Goal: Task Accomplishment & Management: Manage account settings

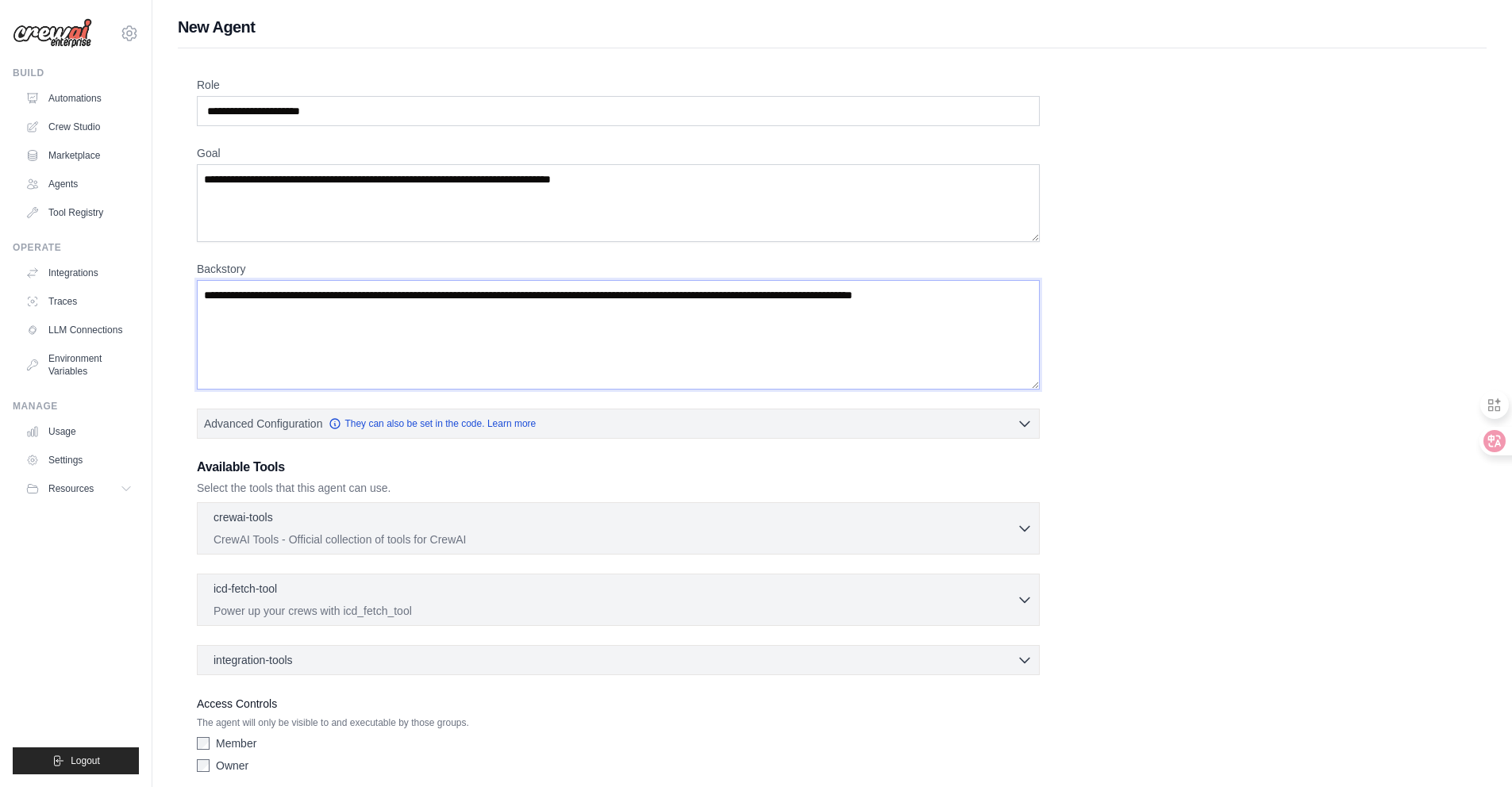
click at [398, 370] on textarea "Backstory" at bounding box center [618, 335] width 843 height 110
click at [369, 238] on textarea "Goal" at bounding box center [618, 203] width 843 height 77
click at [368, 104] on input "Role" at bounding box center [618, 111] width 843 height 30
click at [393, 186] on textarea "Goal" at bounding box center [618, 203] width 843 height 77
click at [444, 346] on textarea "Backstory" at bounding box center [618, 335] width 843 height 110
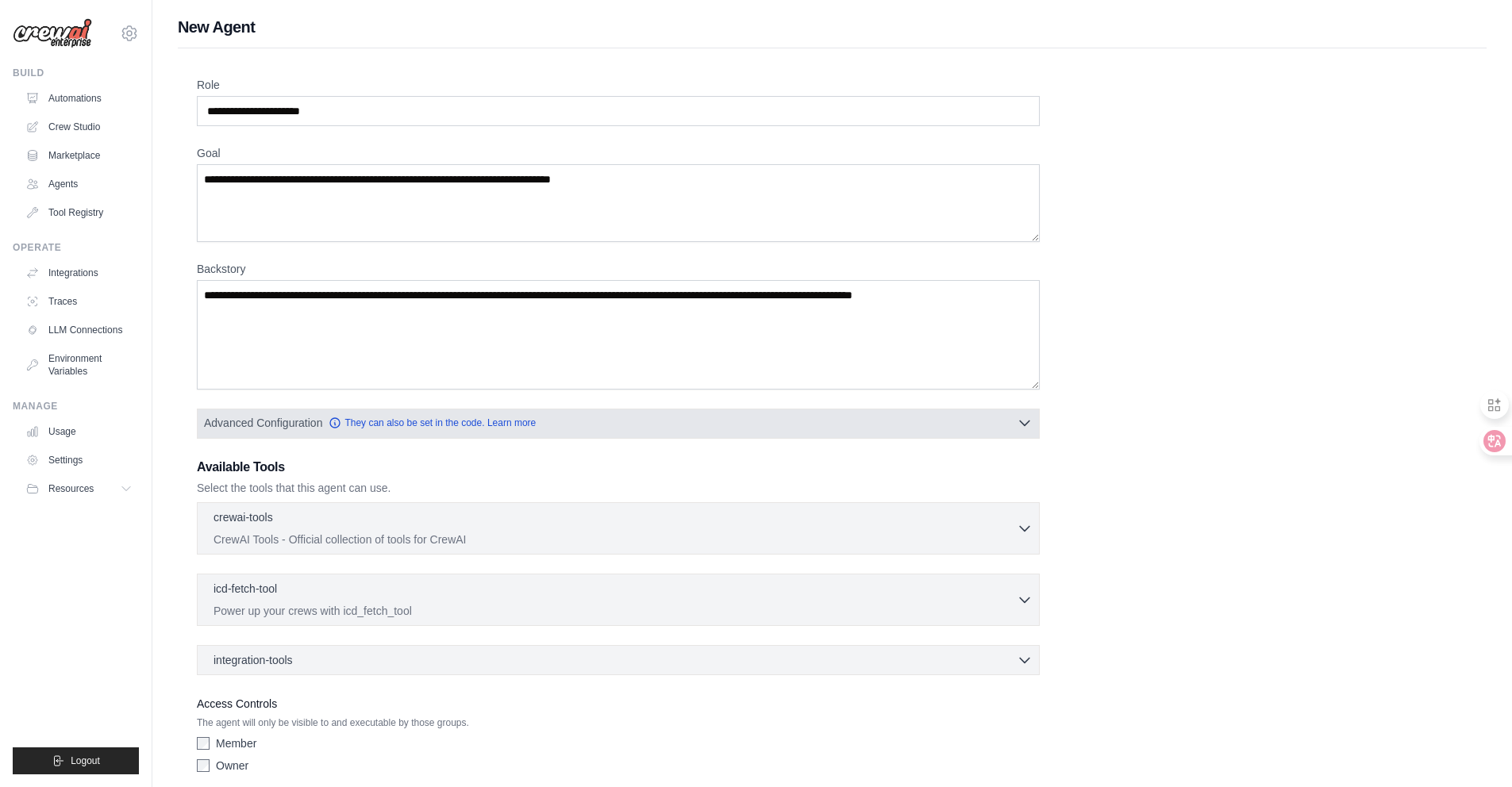
click at [415, 415] on span "Advanced Configuration They can also be set in the code. Learn more" at bounding box center [369, 423] width 332 height 16
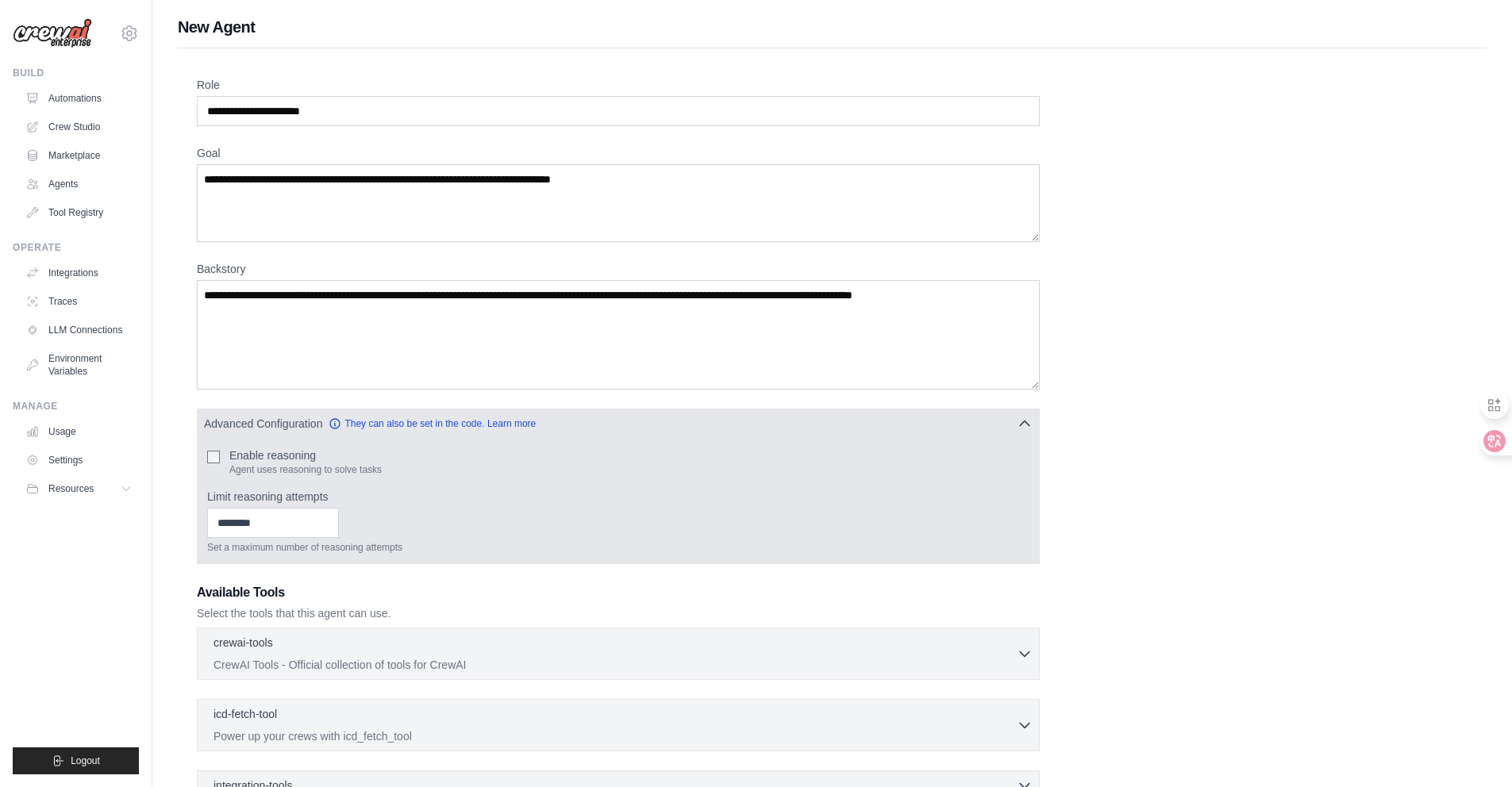
click at [257, 455] on label "Enable reasoning" at bounding box center [305, 455] width 152 height 16
click at [267, 452] on label "Enable reasoning" at bounding box center [305, 455] width 152 height 16
click at [279, 506] on div "Limit reasoning attempts Set a maximum number of reasoning attempts" at bounding box center [618, 521] width 822 height 65
click at [330, 527] on input "*" at bounding box center [274, 523] width 132 height 30
click at [325, 513] on input "*" at bounding box center [274, 523] width 132 height 30
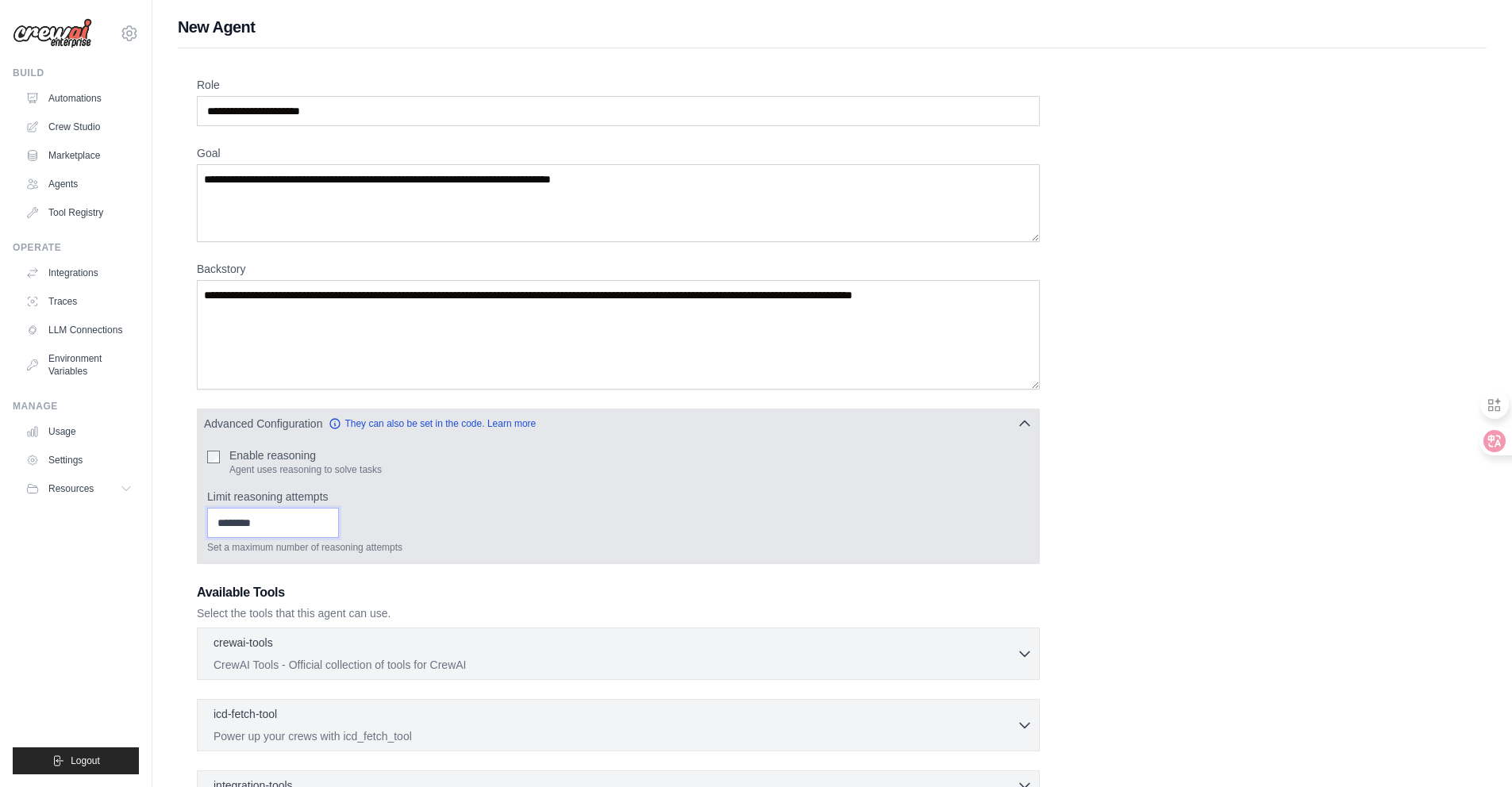
type input "*"
click at [328, 517] on input "*" at bounding box center [274, 523] width 132 height 30
click at [412, 503] on label "Limit reasoning attempts" at bounding box center [618, 497] width 822 height 16
click at [339, 508] on input "*" at bounding box center [274, 523] width 132 height 30
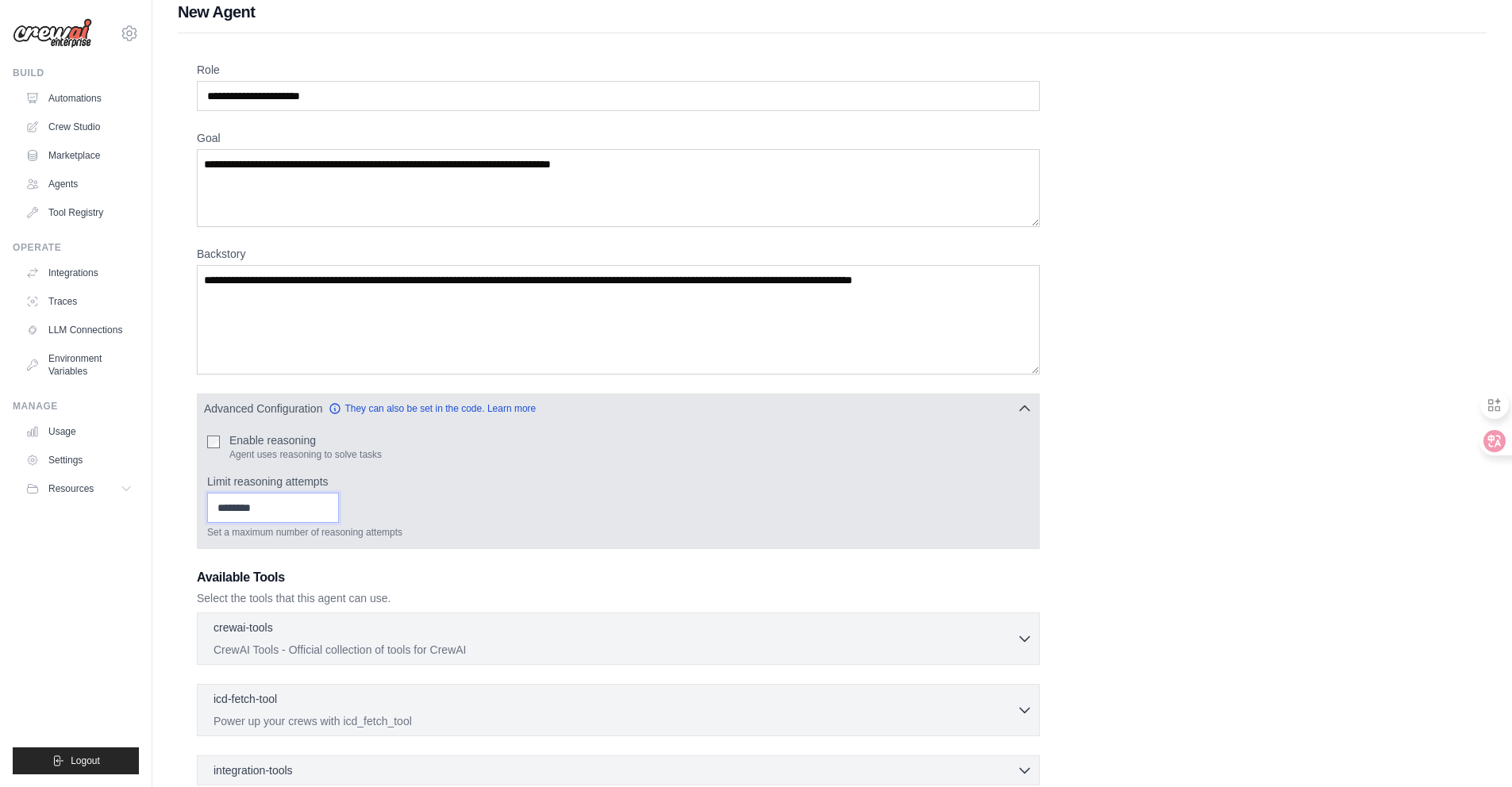
scroll to position [190, 0]
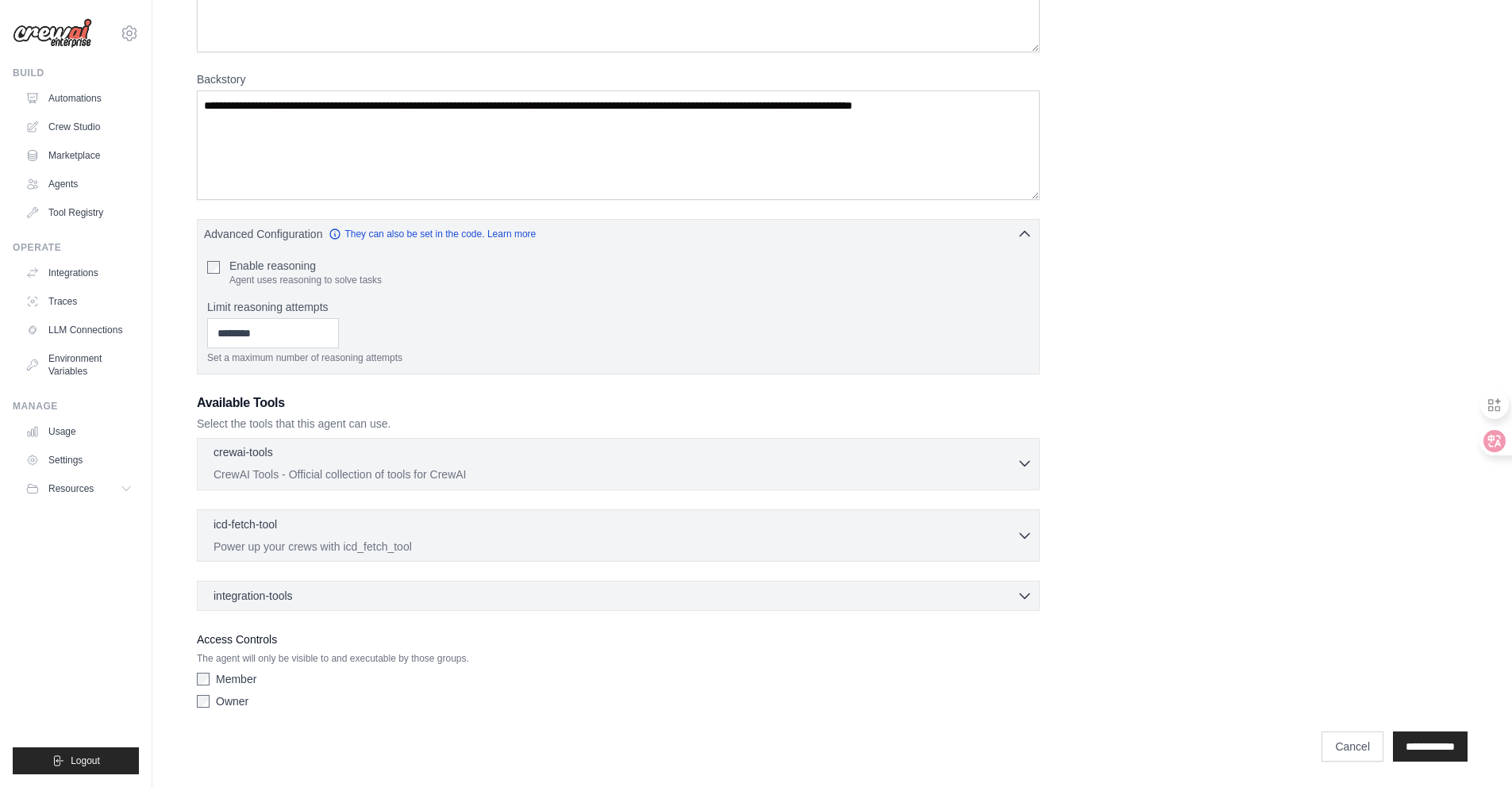
click at [289, 462] on div "crewai-tools 0 selected" at bounding box center [615, 454] width 803 height 19
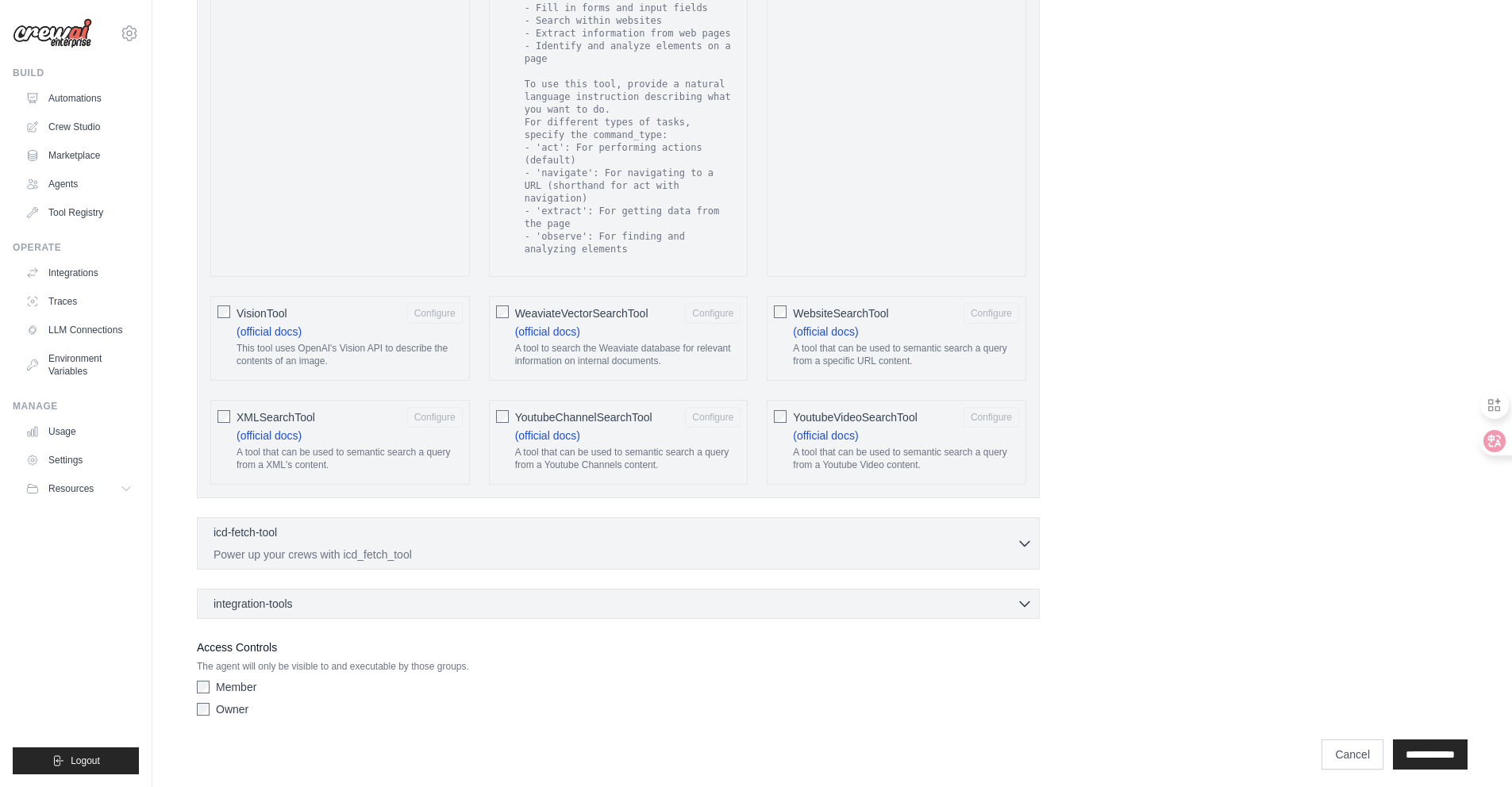
scroll to position [2890, 0]
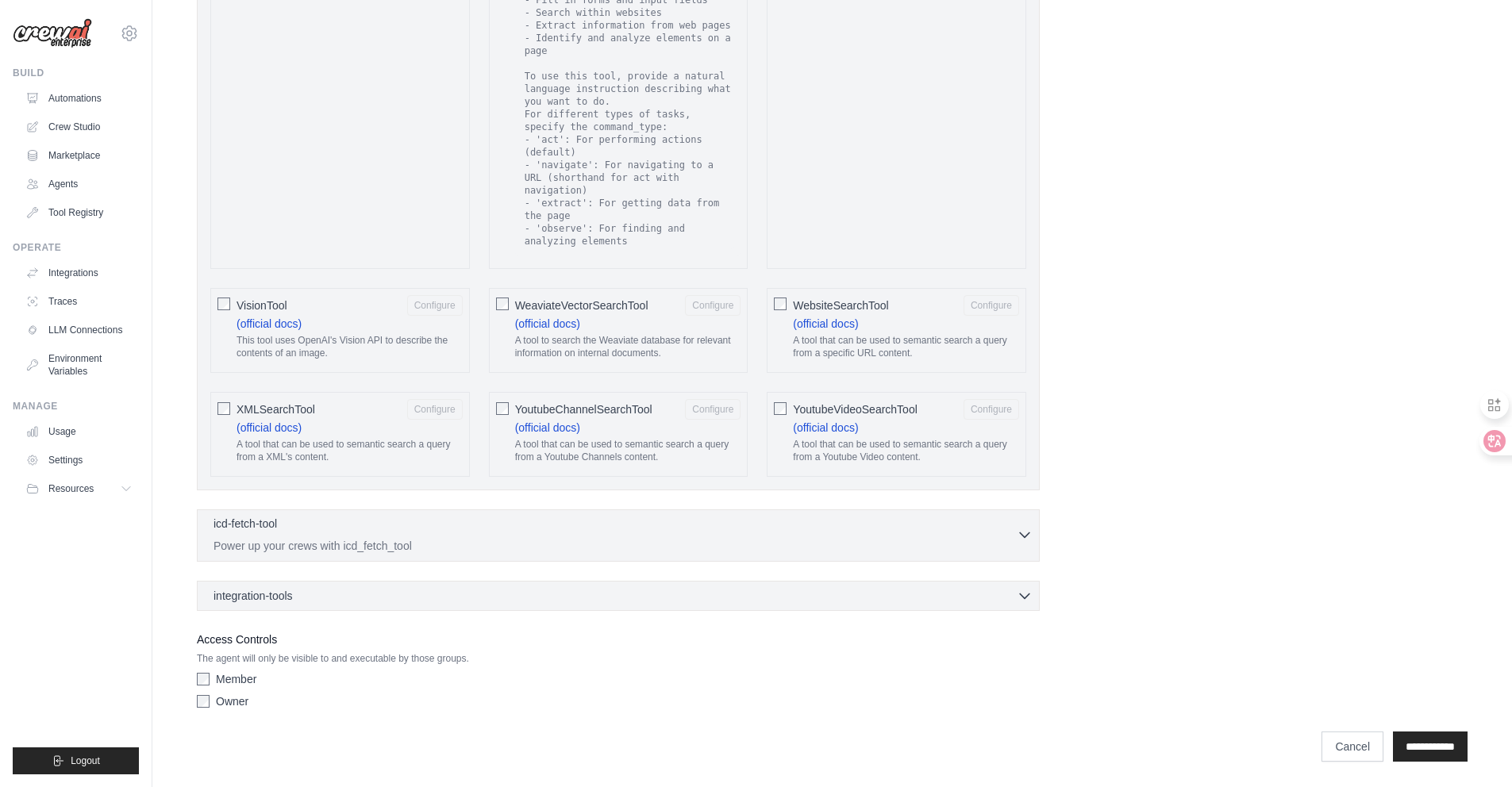
click at [337, 518] on div "icd-fetch-tool 0 selected" at bounding box center [615, 526] width 803 height 19
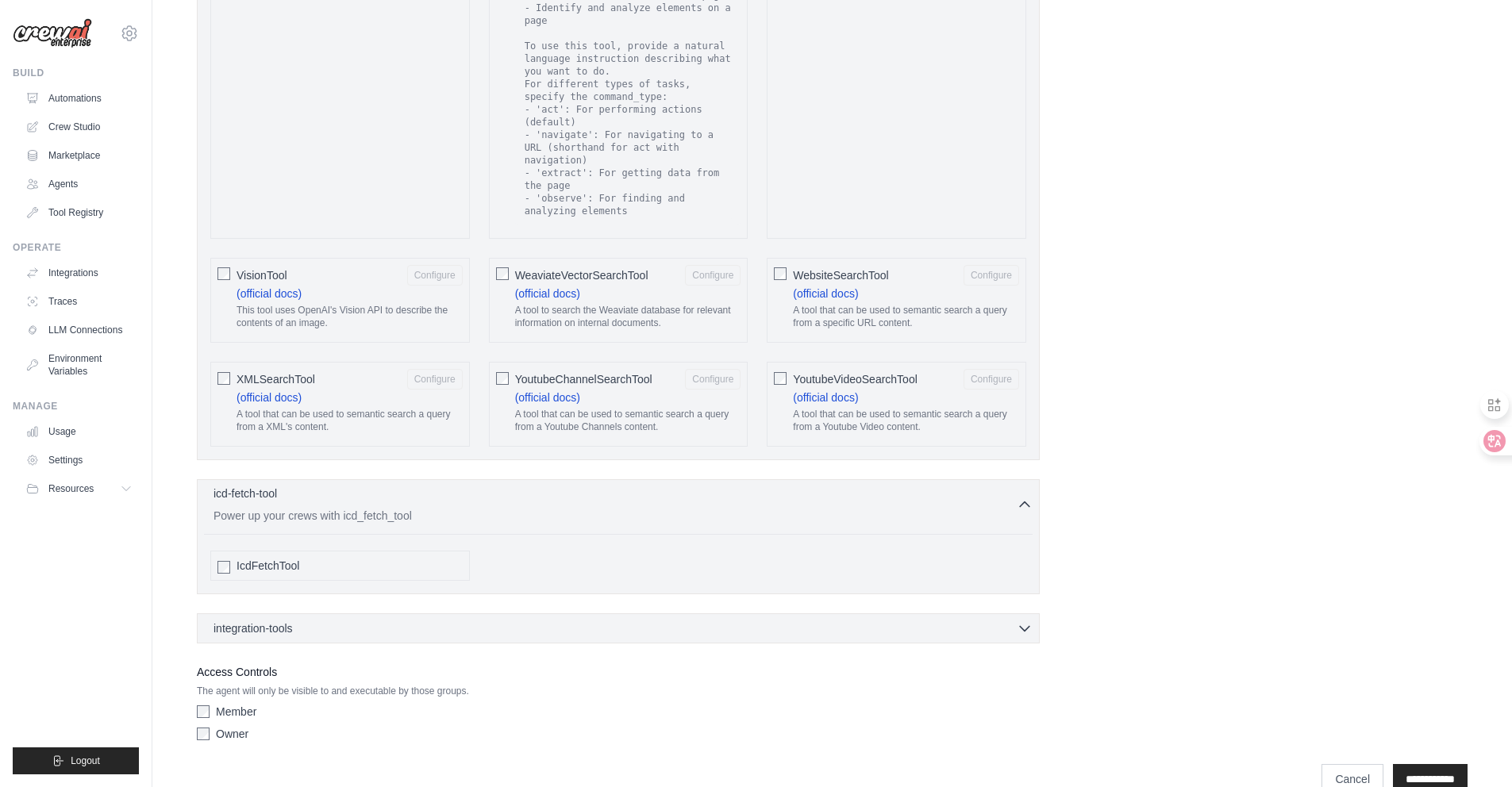
scroll to position [2953, 0]
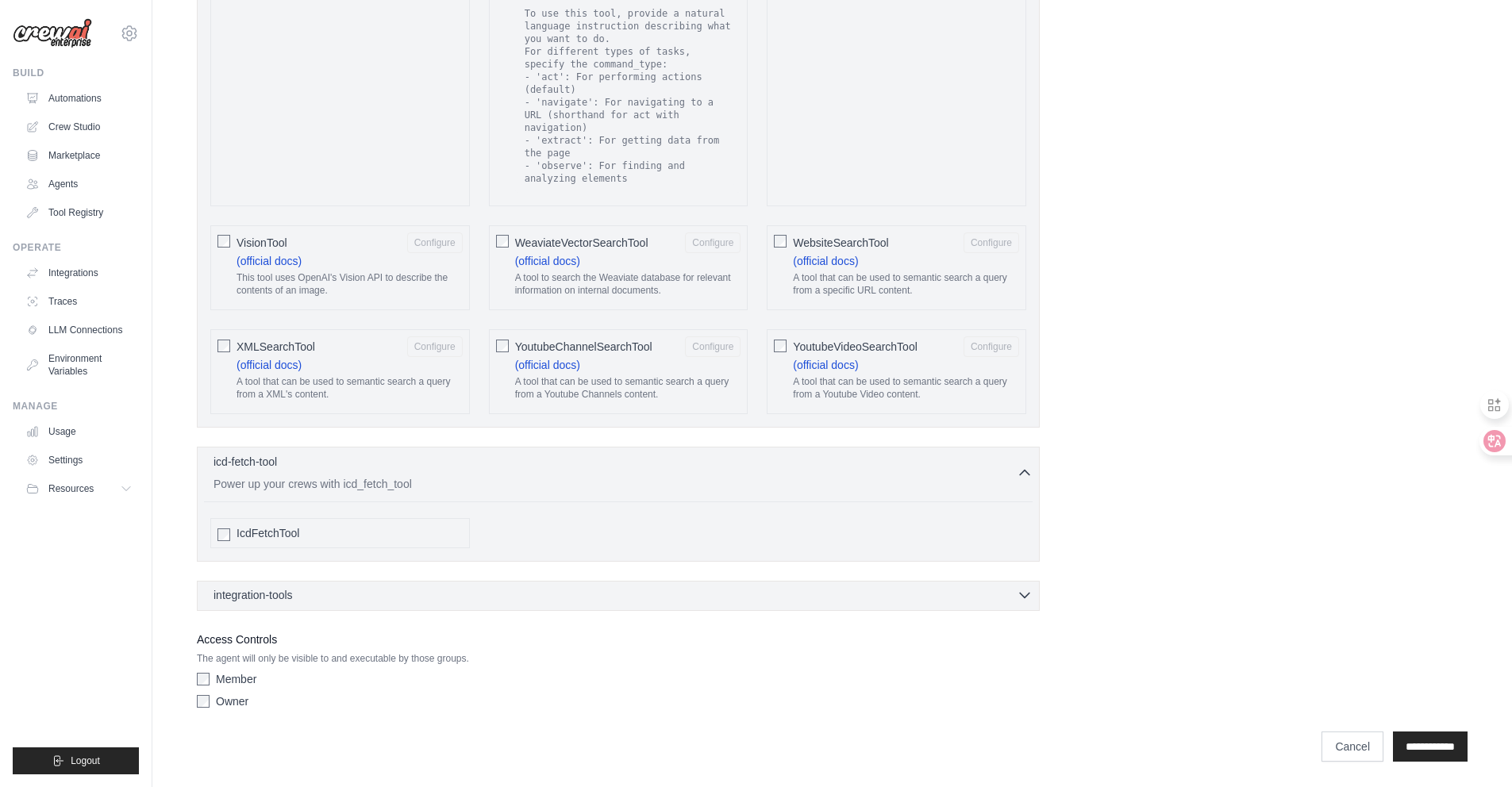
click at [339, 589] on div "integration-tools 0 selected" at bounding box center [623, 595] width 819 height 16
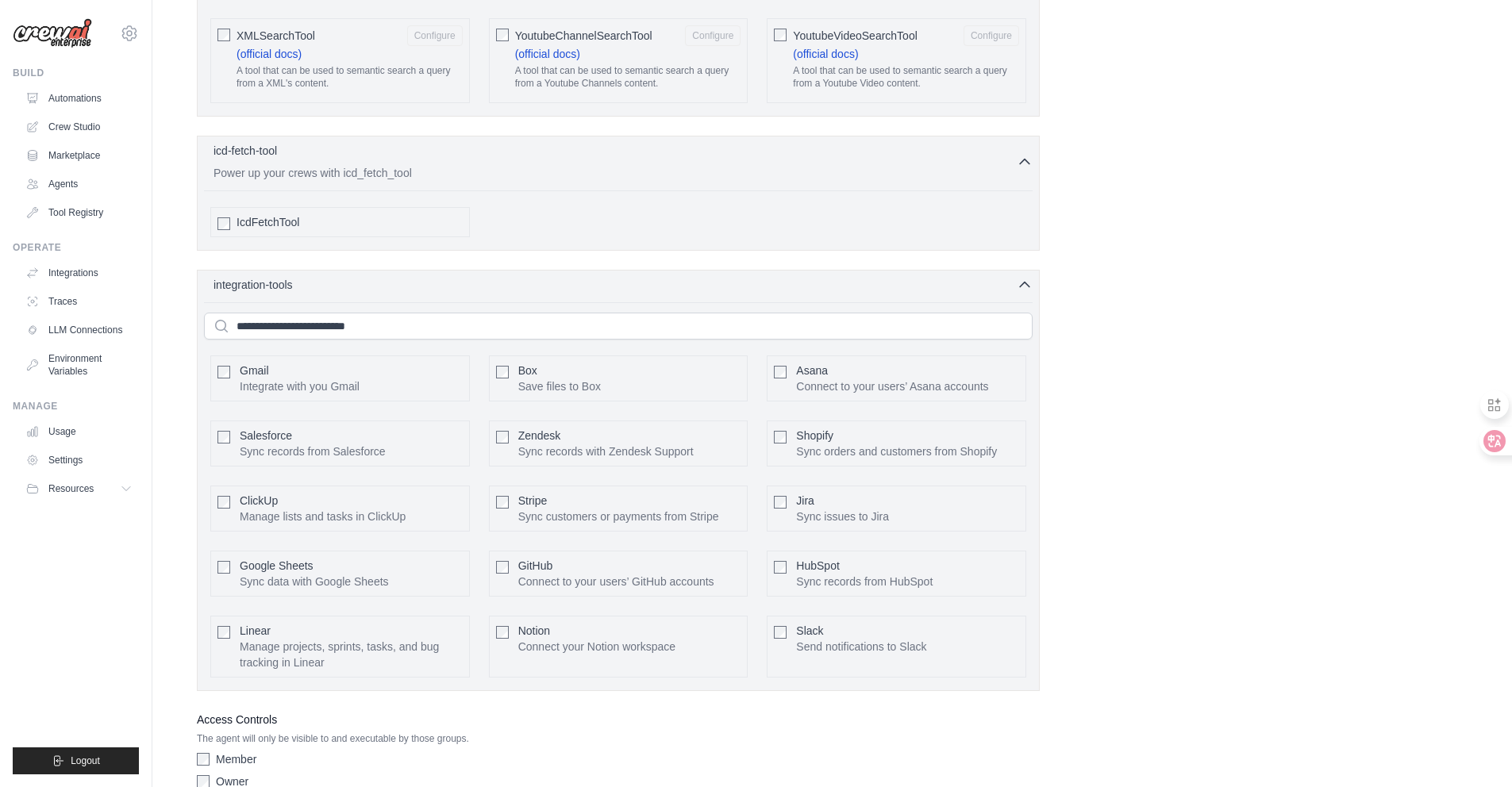
scroll to position [3344, 0]
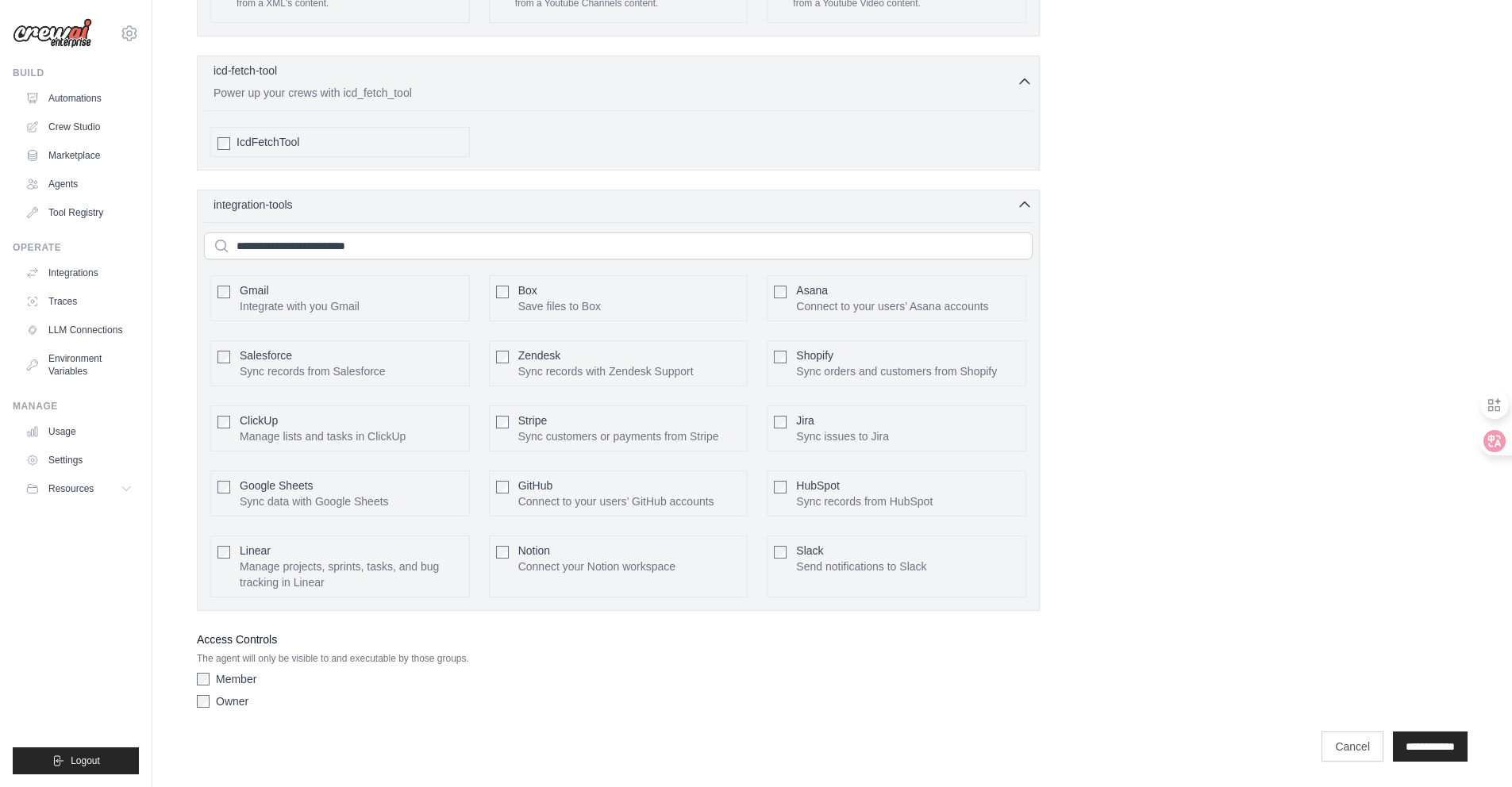
click at [204, 197] on button "integration-tools 0 selected" at bounding box center [618, 205] width 829 height 16
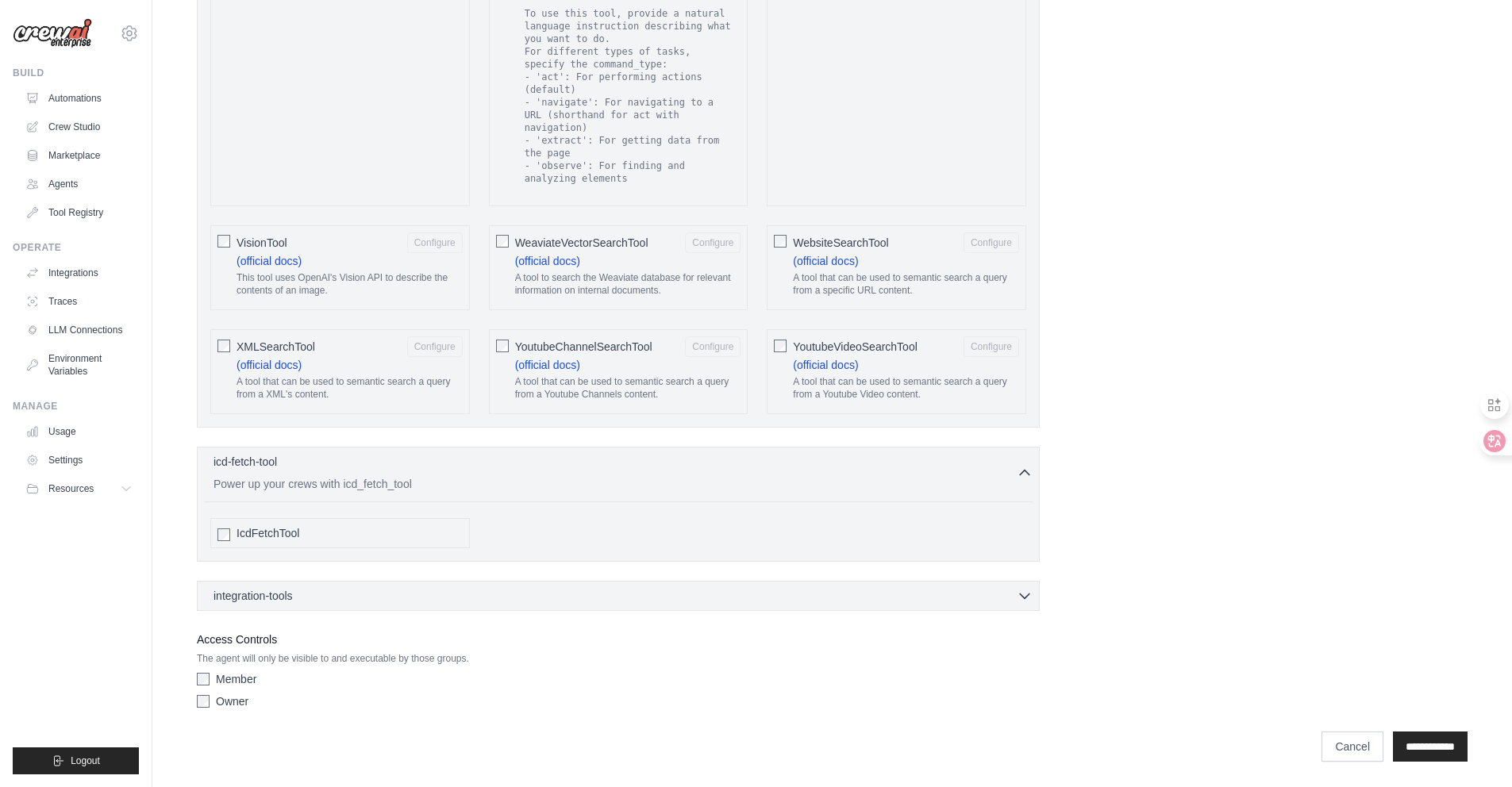
click at [204, 588] on button "integration-tools 0 selected" at bounding box center [618, 596] width 829 height 16
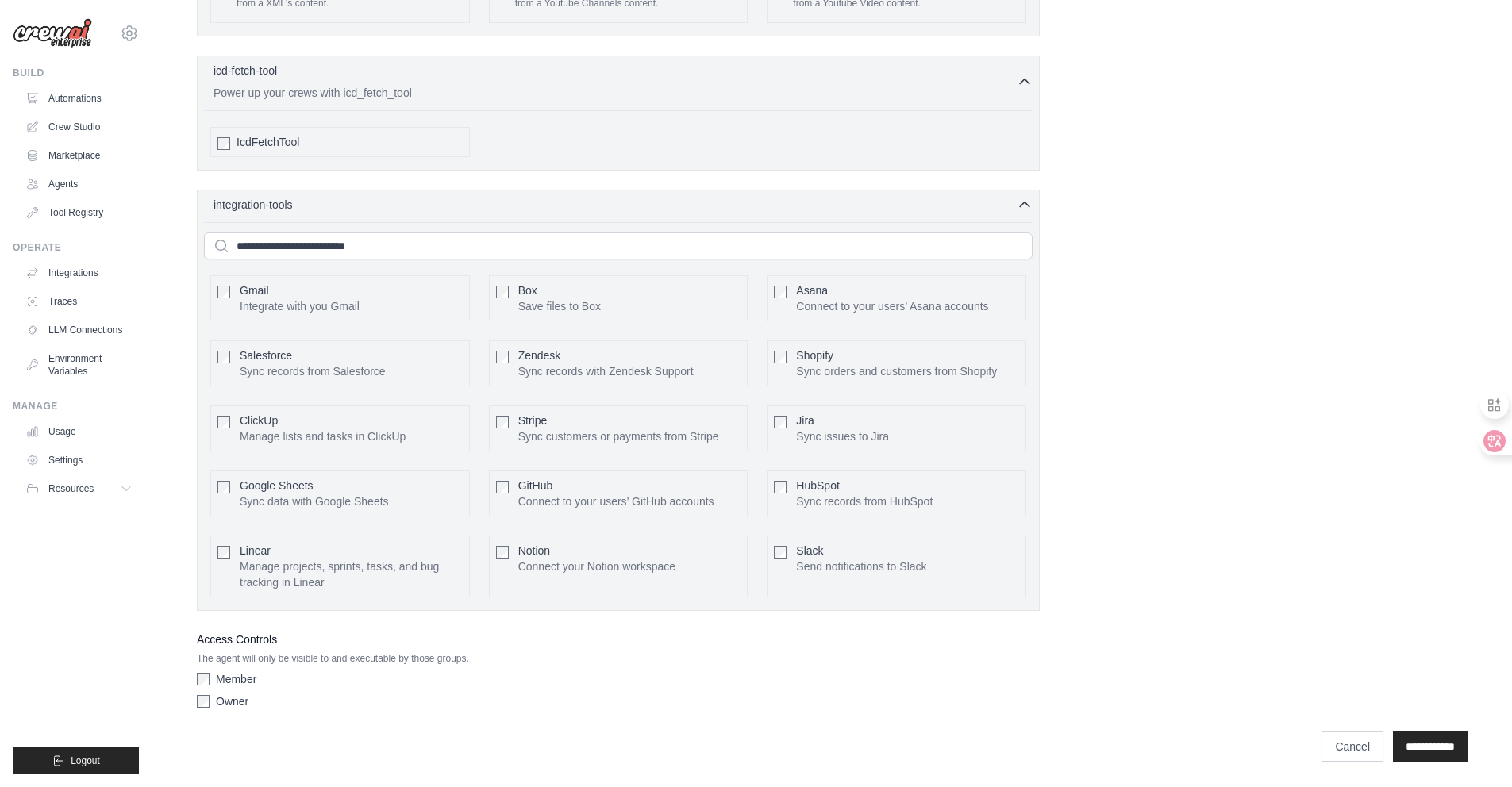
click at [242, 683] on label "Member" at bounding box center [236, 680] width 40 height 16
click at [241, 685] on label "Member" at bounding box center [236, 680] width 40 height 16
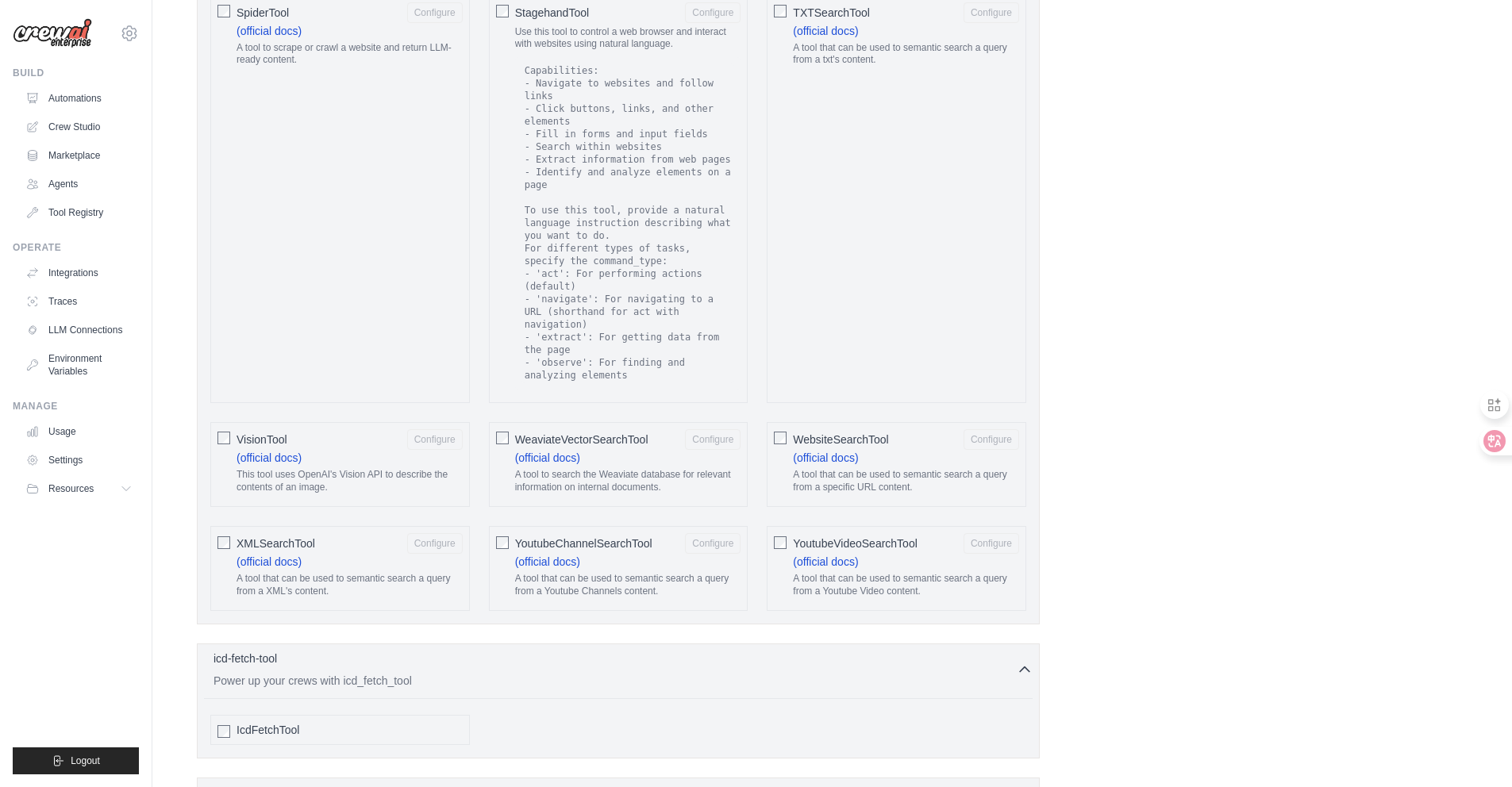
scroll to position [2307, 0]
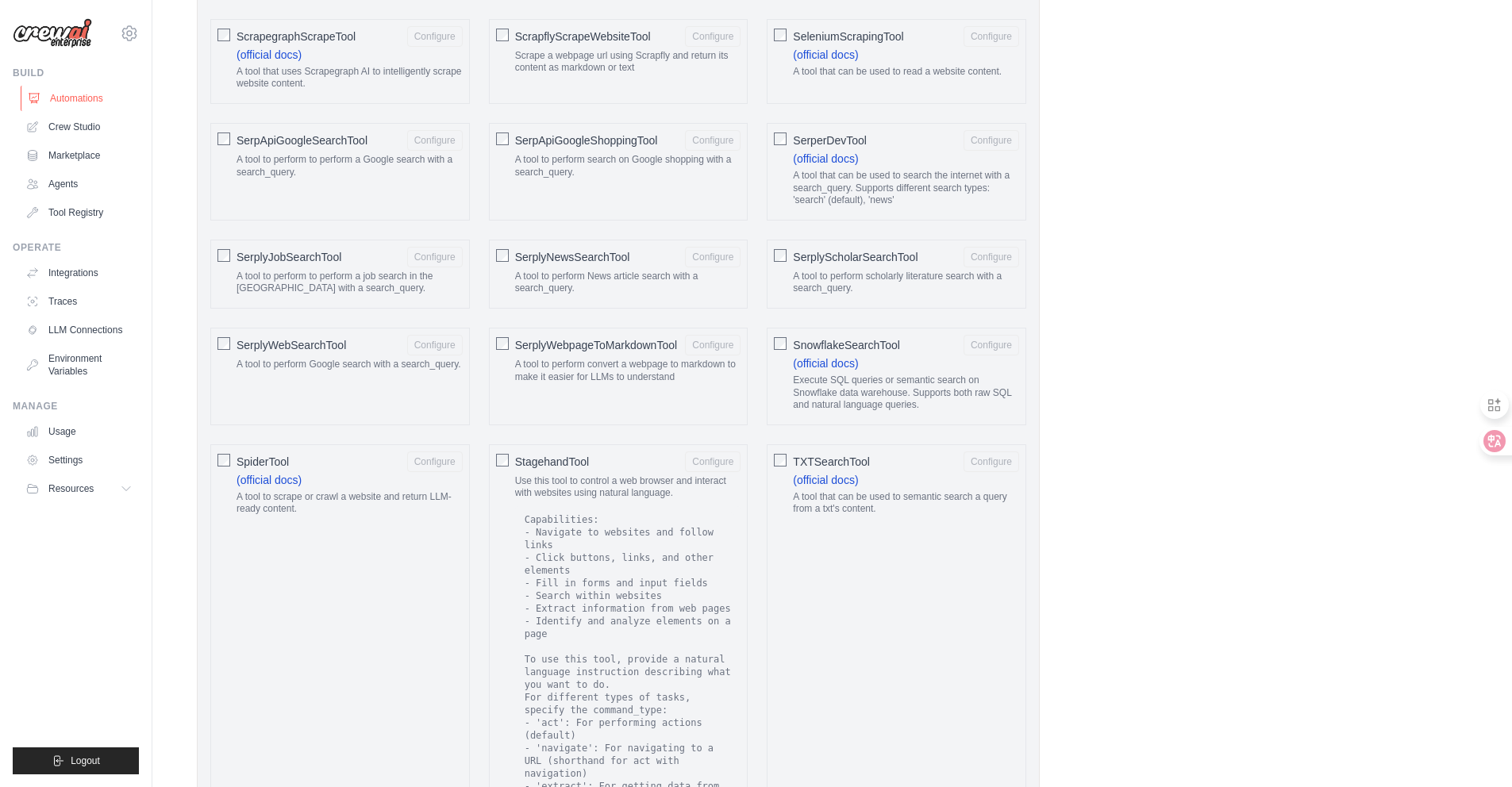
click at [71, 91] on link "Automations" at bounding box center [80, 98] width 120 height 26
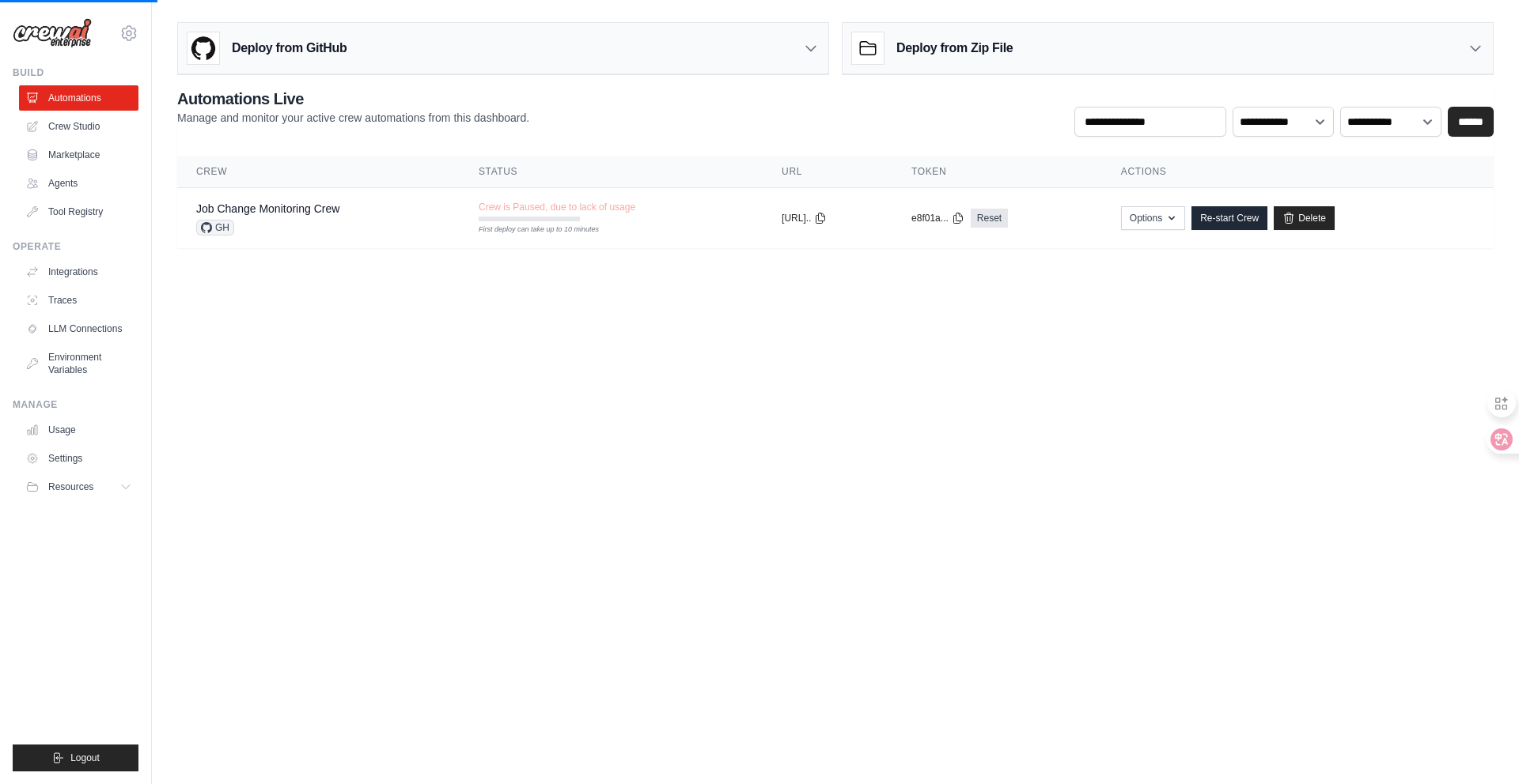
click at [560, 330] on body "pengwk2@gmail.com Settings Build Automations Crew Studio" at bounding box center [759, 392] width 1519 height 784
click at [657, 223] on td "Crew is Paused, due to lack of usage First deploy can take up to 10 minutes" at bounding box center [611, 211] width 303 height 46
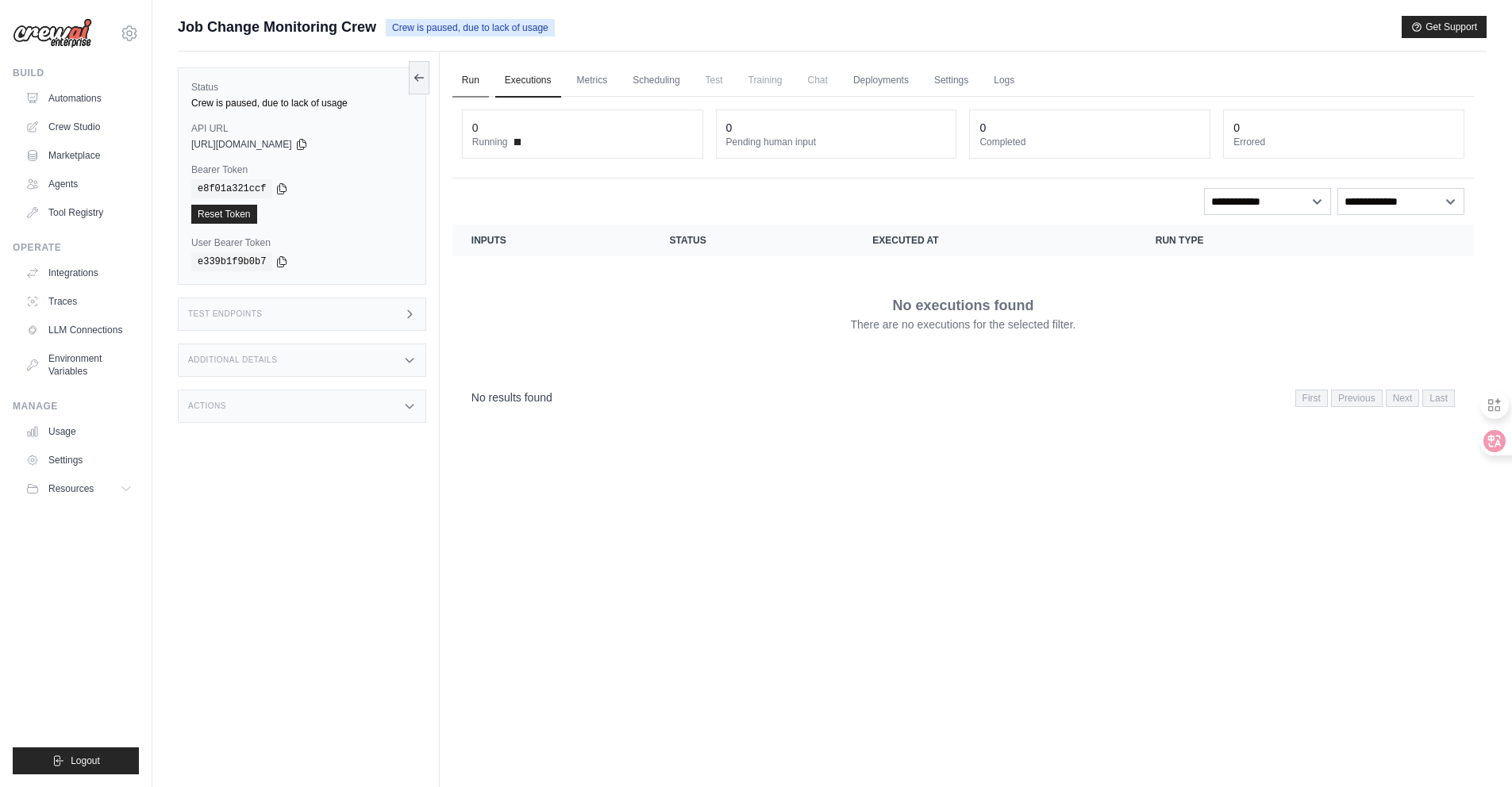
click at [481, 71] on link "Run" at bounding box center [471, 81] width 37 height 33
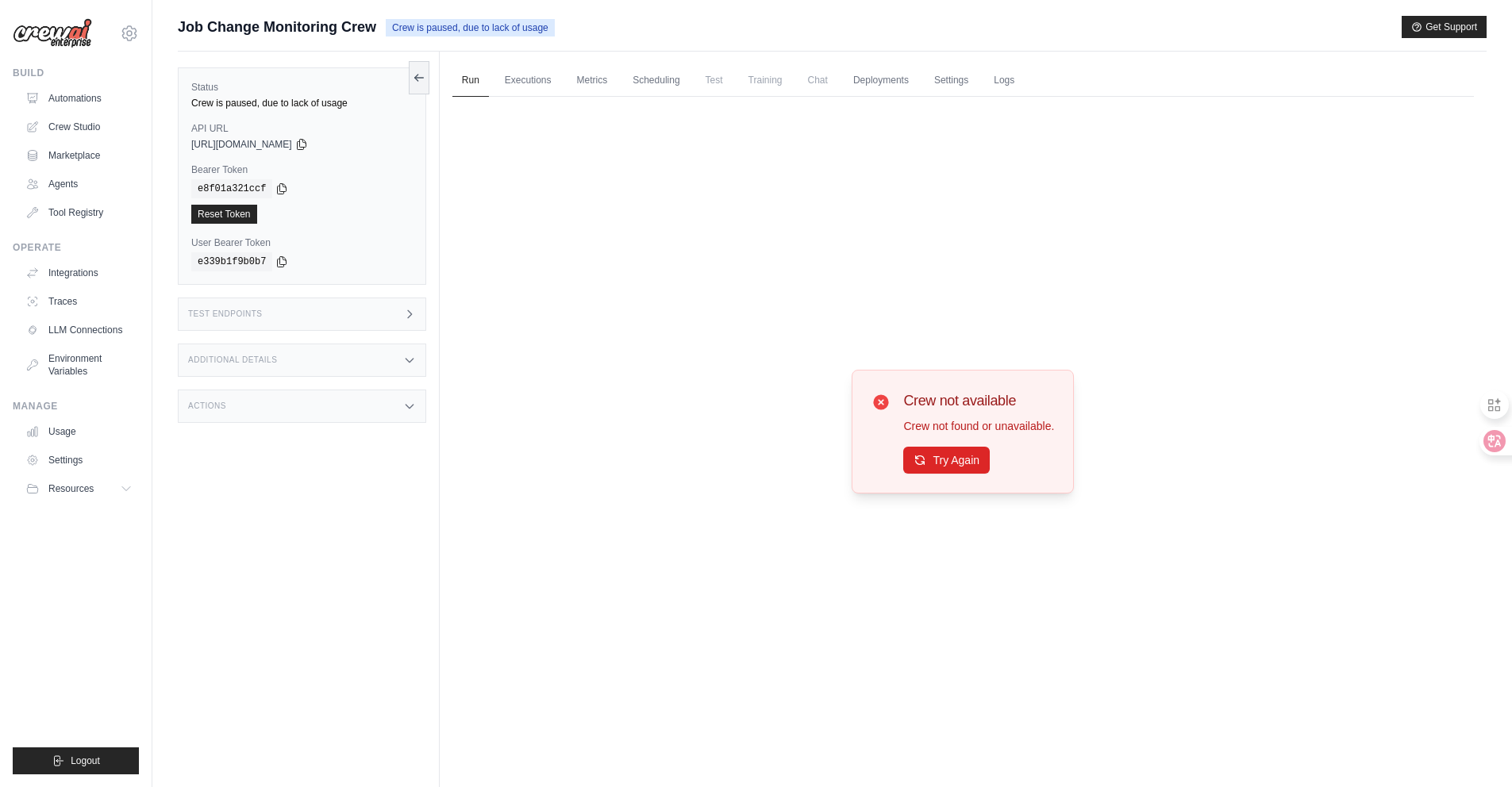
click at [727, 85] on span "Test" at bounding box center [715, 80] width 37 height 32
click at [657, 80] on link "Scheduling" at bounding box center [655, 81] width 66 height 33
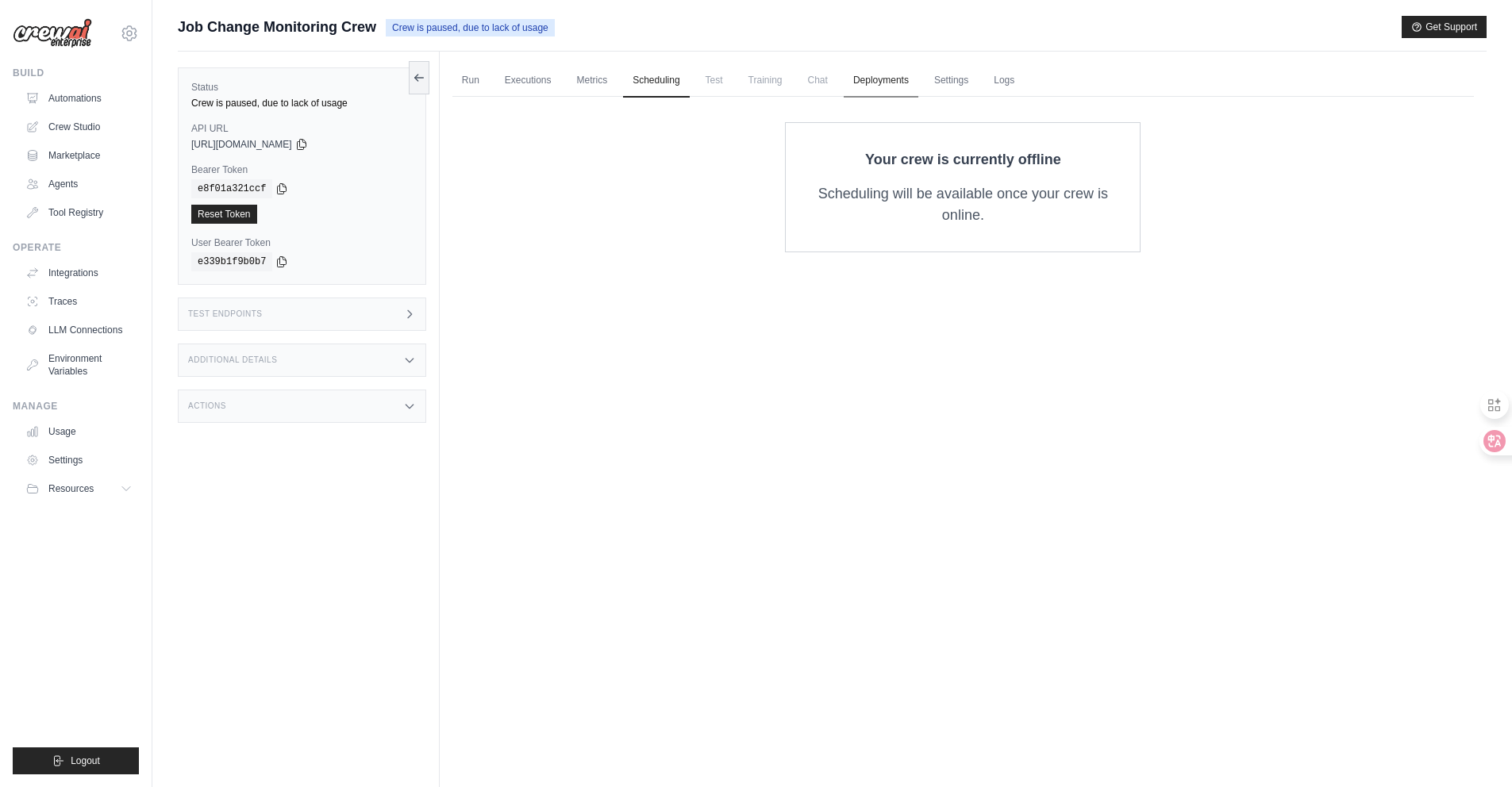
click at [889, 78] on link "Deployments" at bounding box center [880, 81] width 75 height 33
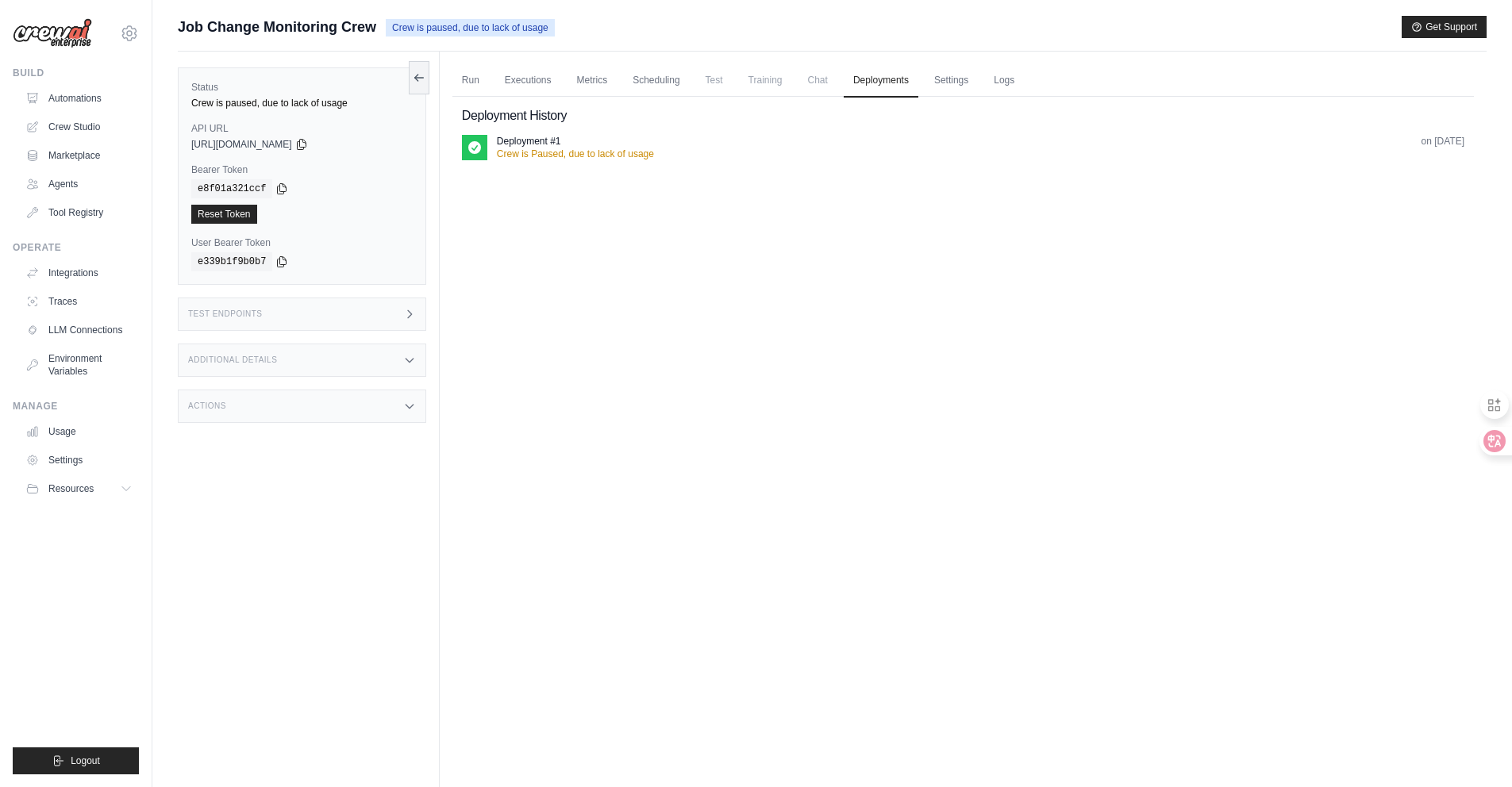
click at [1000, 77] on ul "Run Executions Metrics Scheduling Test Training Chat Deployments Settings Logs" at bounding box center [963, 80] width 1022 height 33
click at [1017, 77] on link "Logs" at bounding box center [1004, 81] width 40 height 33
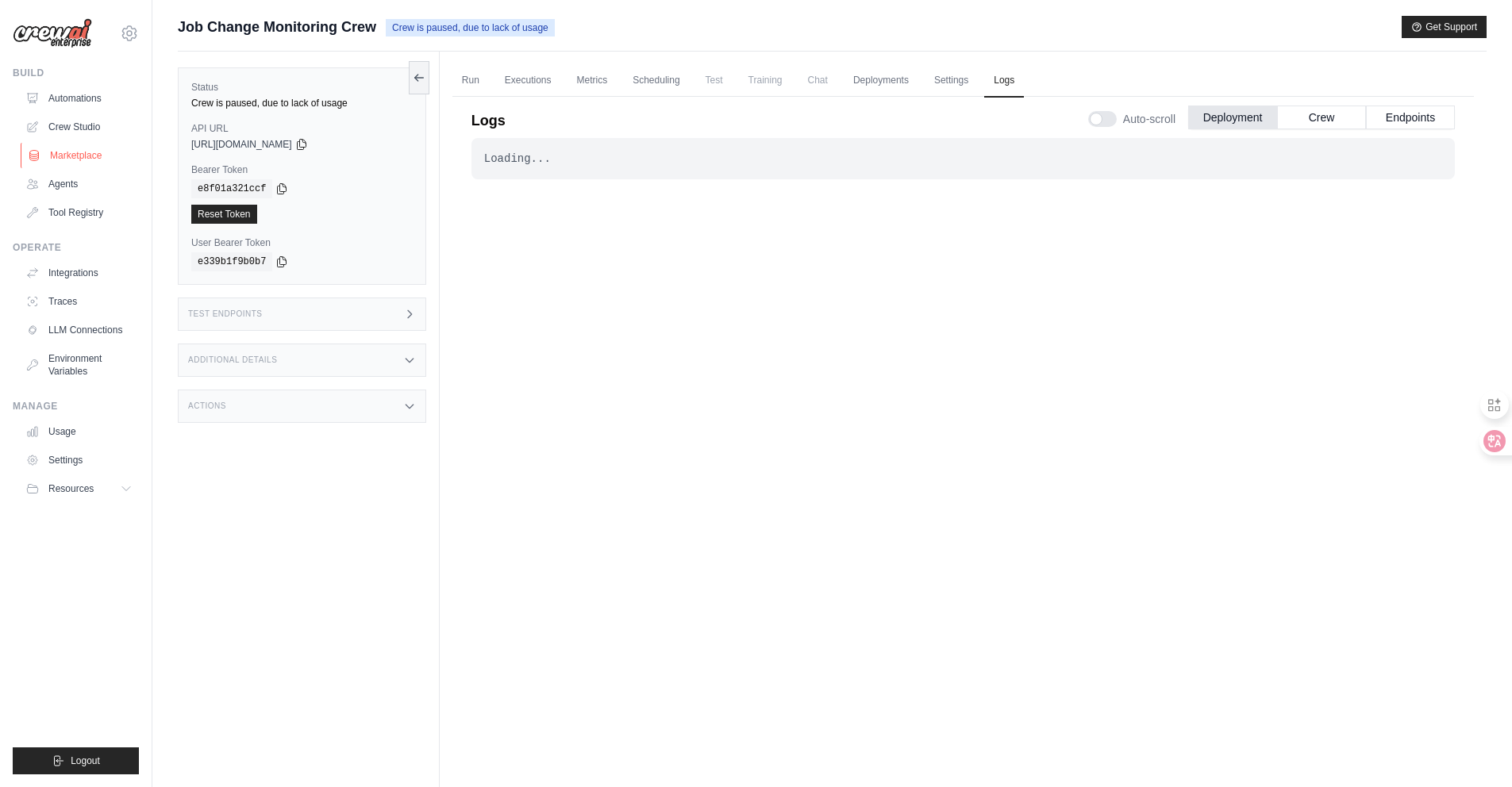
click at [106, 160] on link "Marketplace" at bounding box center [80, 155] width 120 height 26
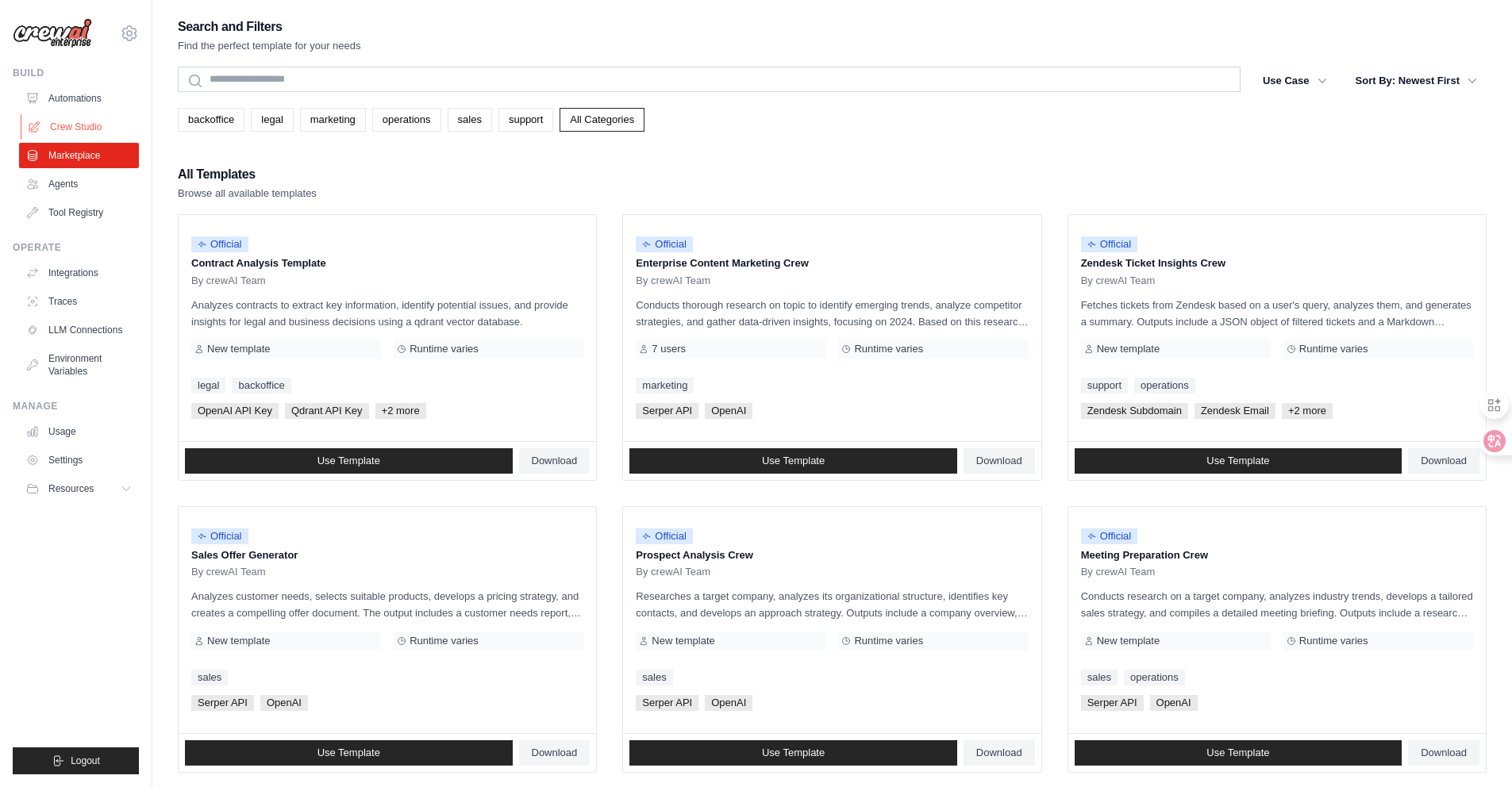
click at [84, 131] on link "Crew Studio" at bounding box center [80, 127] width 120 height 26
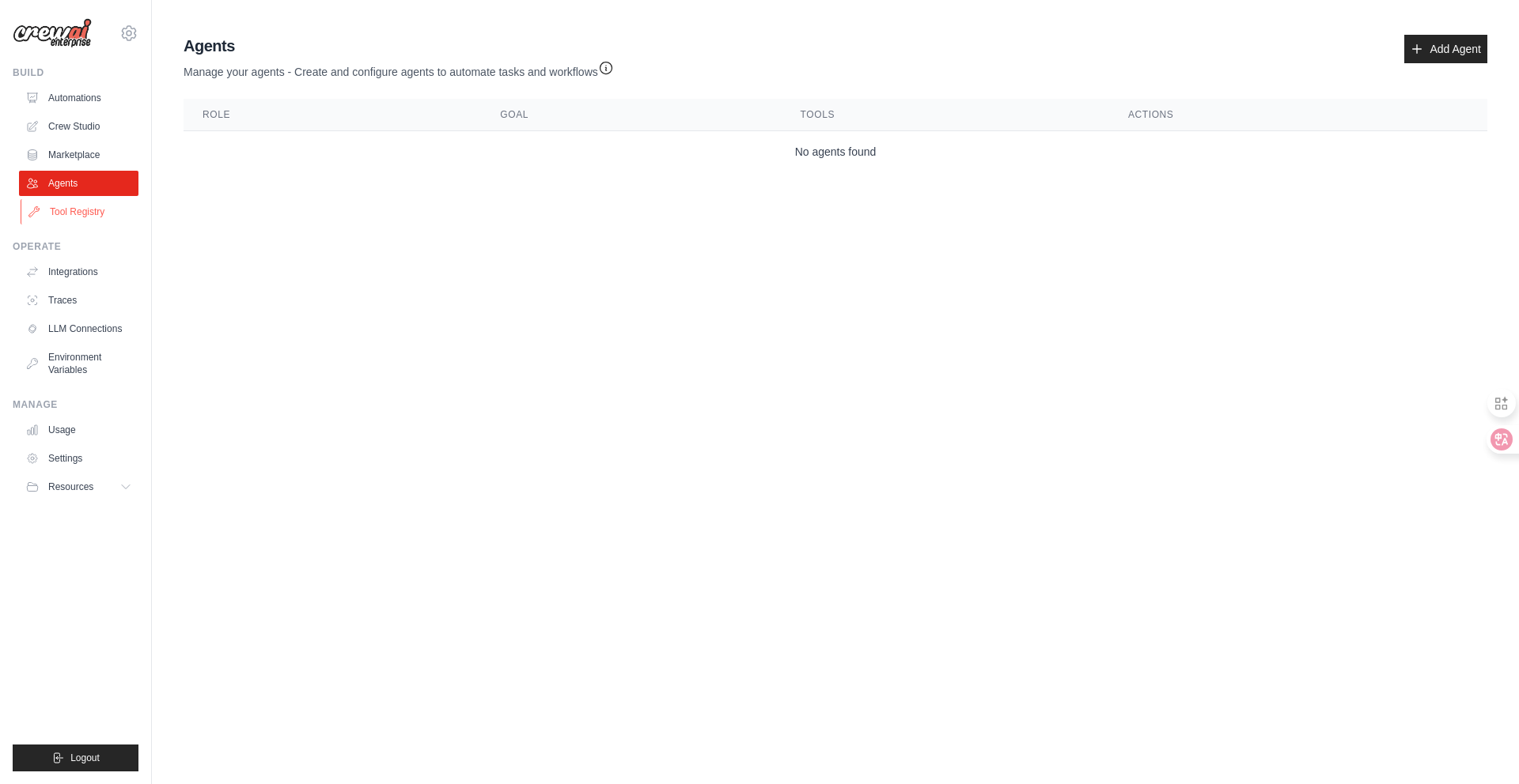
click at [85, 215] on link "Tool Registry" at bounding box center [80, 211] width 119 height 25
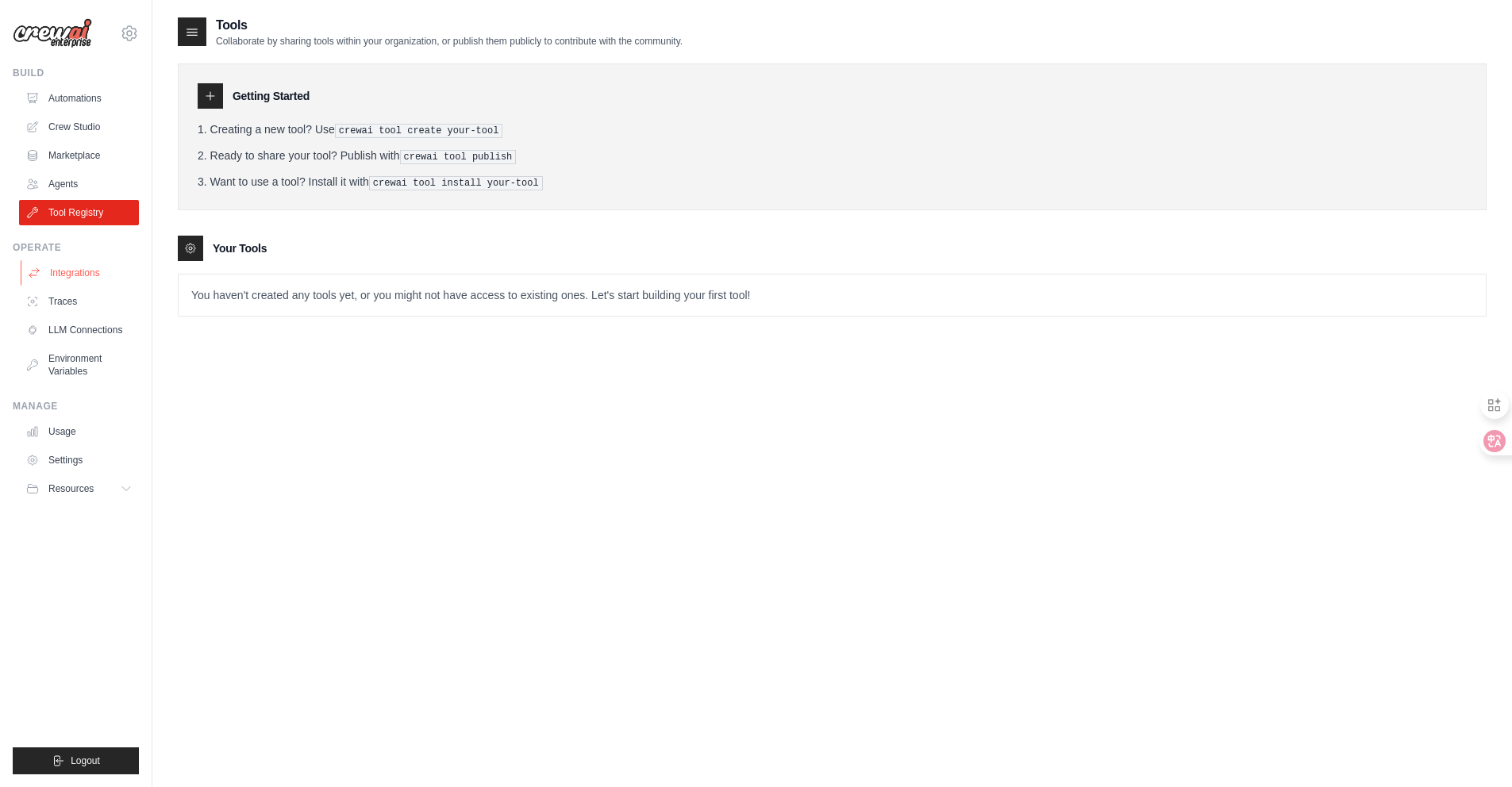
click at [81, 283] on link "Integrations" at bounding box center [80, 273] width 120 height 26
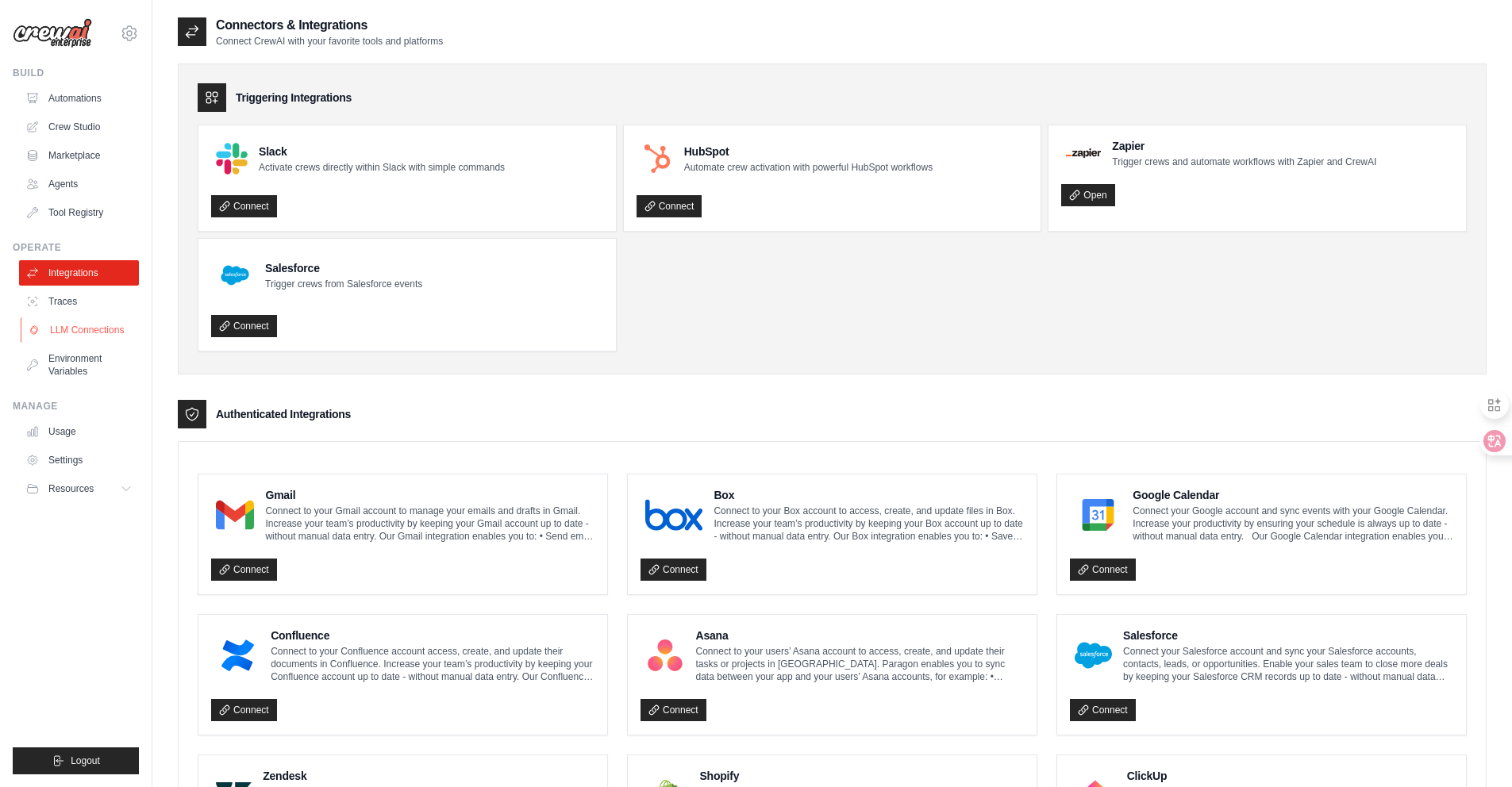
click at [44, 321] on link "LLM Connections" at bounding box center [80, 330] width 120 height 26
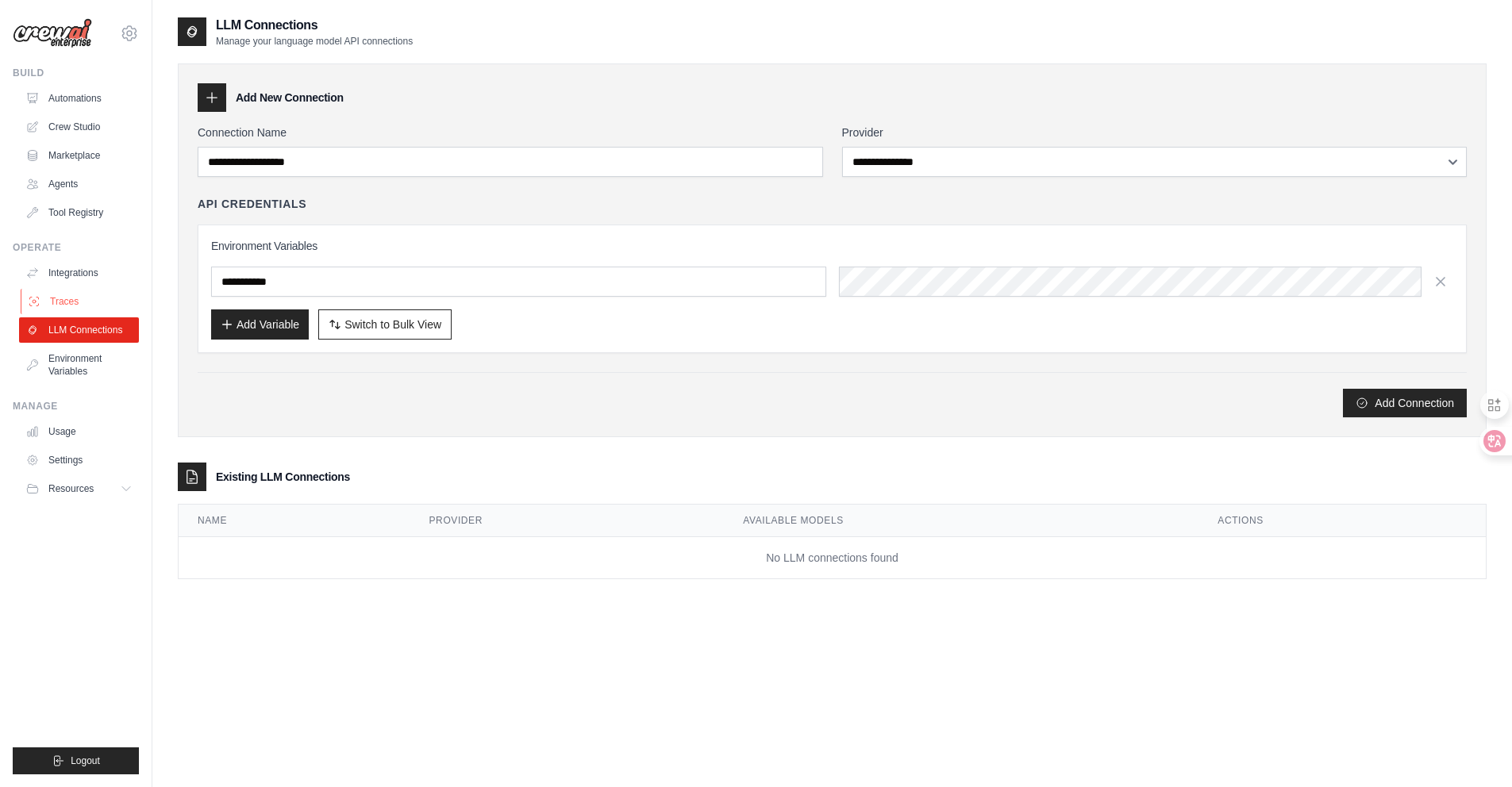
click at [61, 298] on link "Traces" at bounding box center [80, 302] width 120 height 26
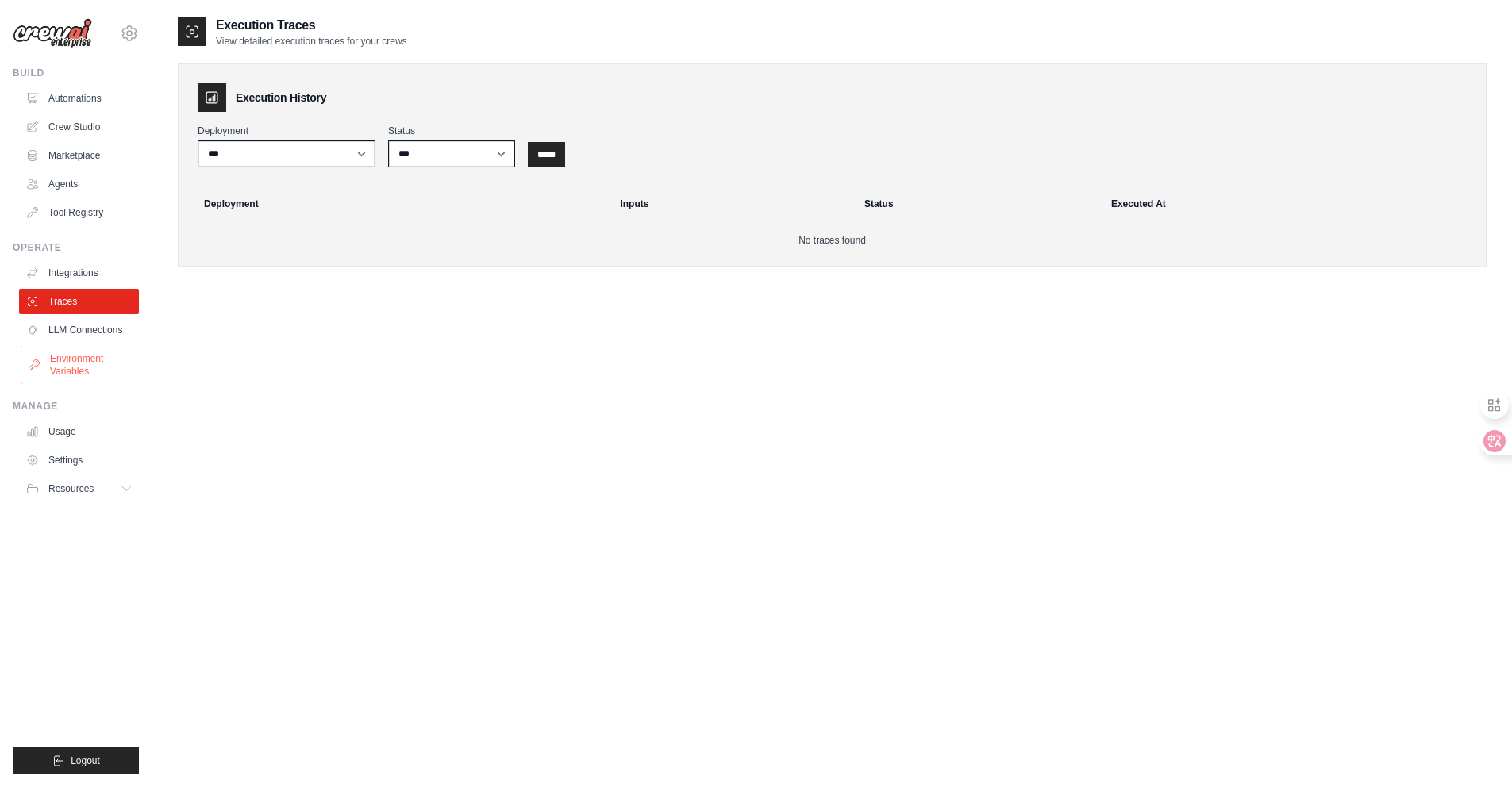
click at [68, 368] on link "Environment Variables" at bounding box center [80, 365] width 120 height 38
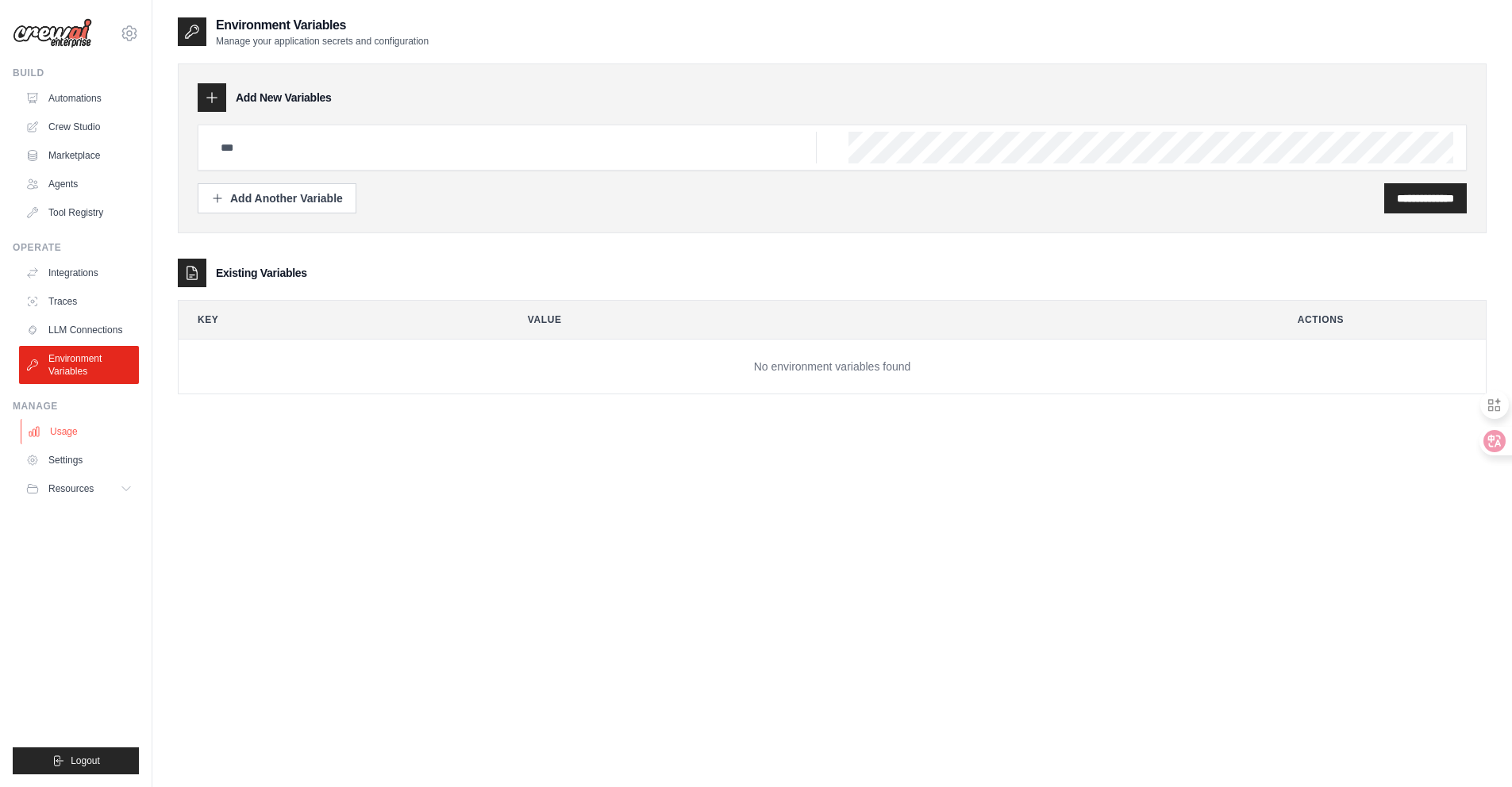
click at [64, 440] on link "Usage" at bounding box center [80, 432] width 120 height 26
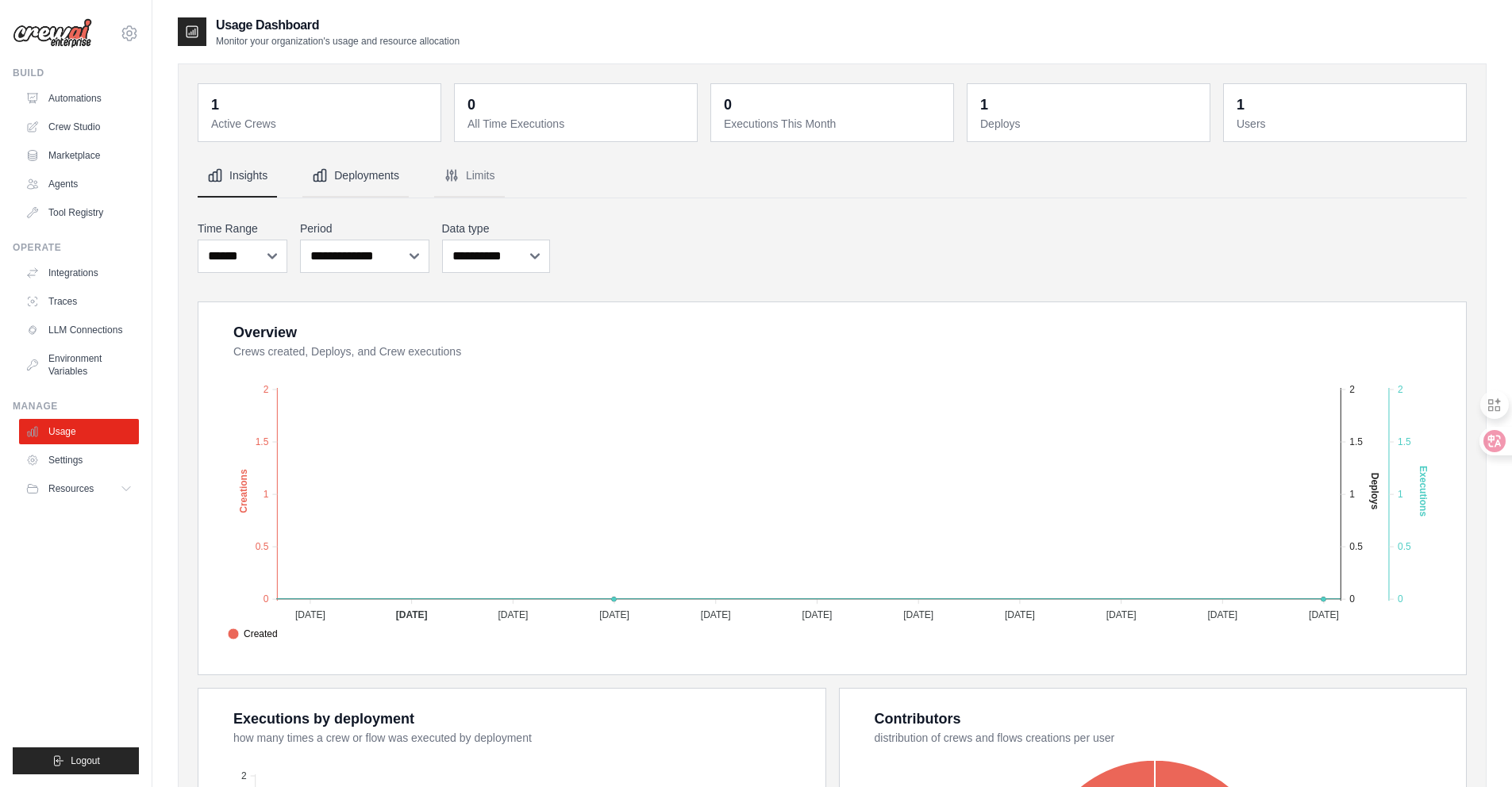
click at [358, 155] on button "Deployments" at bounding box center [355, 176] width 106 height 43
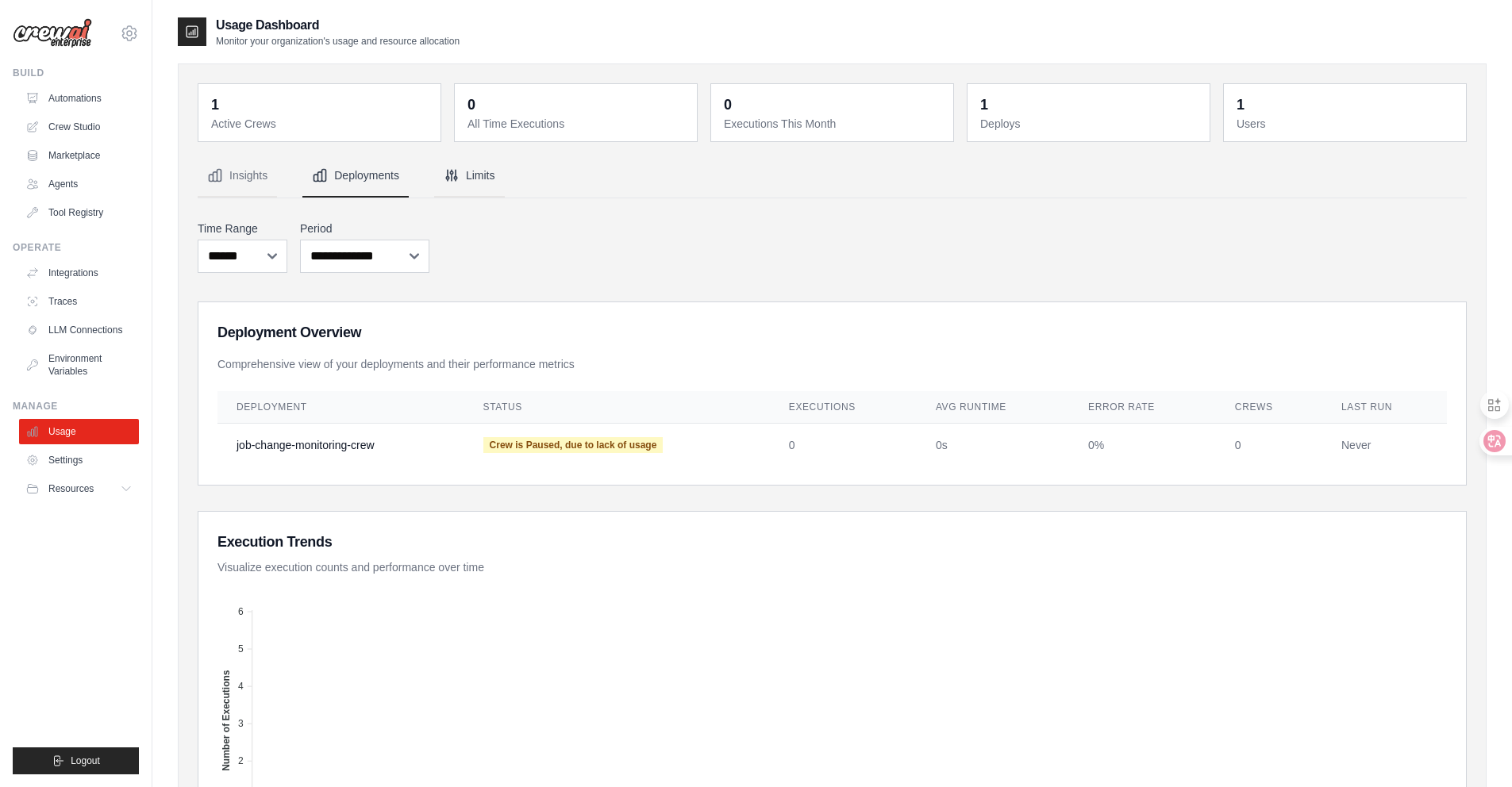
click at [478, 172] on button "Limits" at bounding box center [470, 176] width 70 height 43
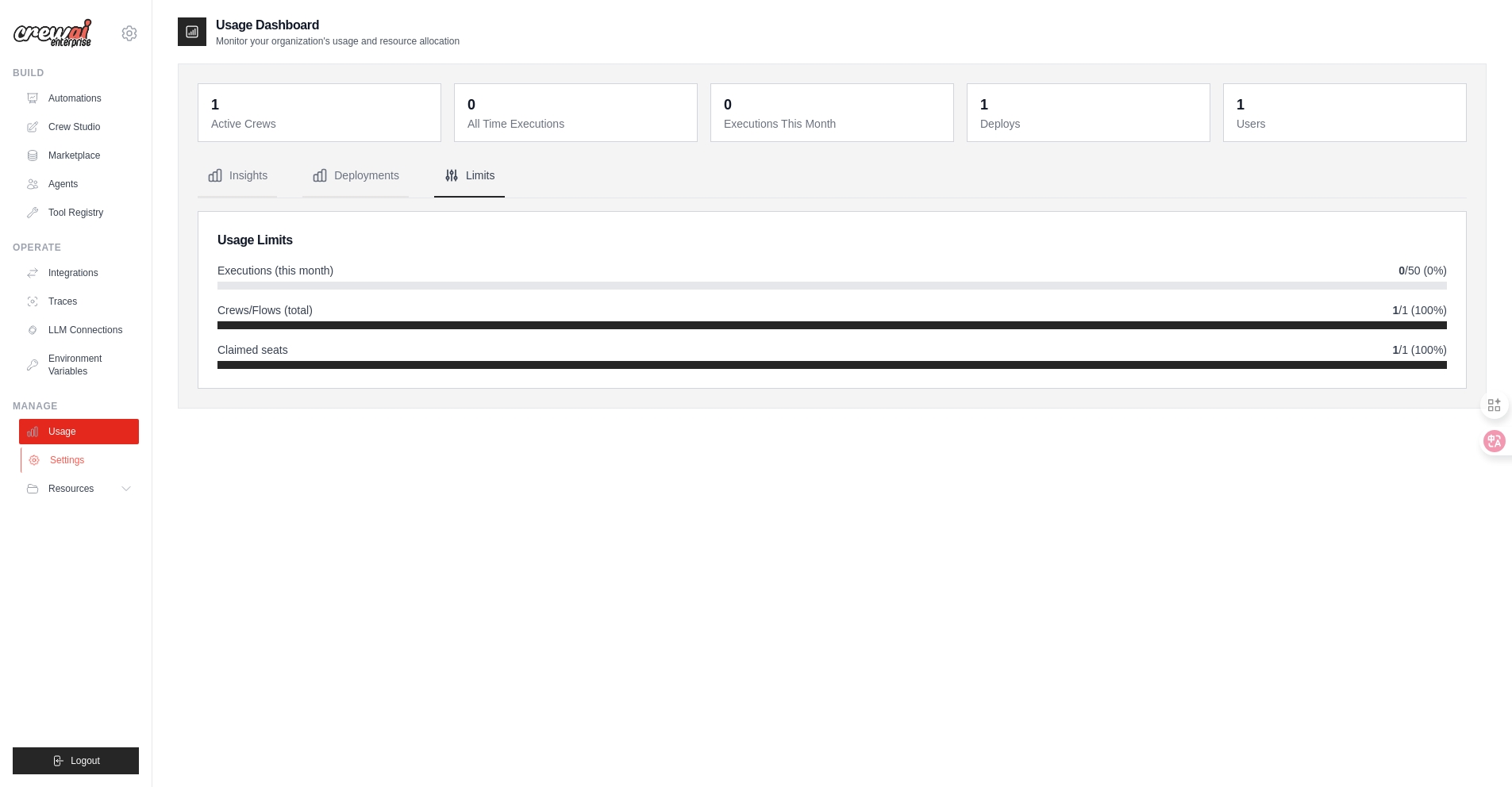
click at [55, 457] on link "Settings" at bounding box center [80, 460] width 120 height 26
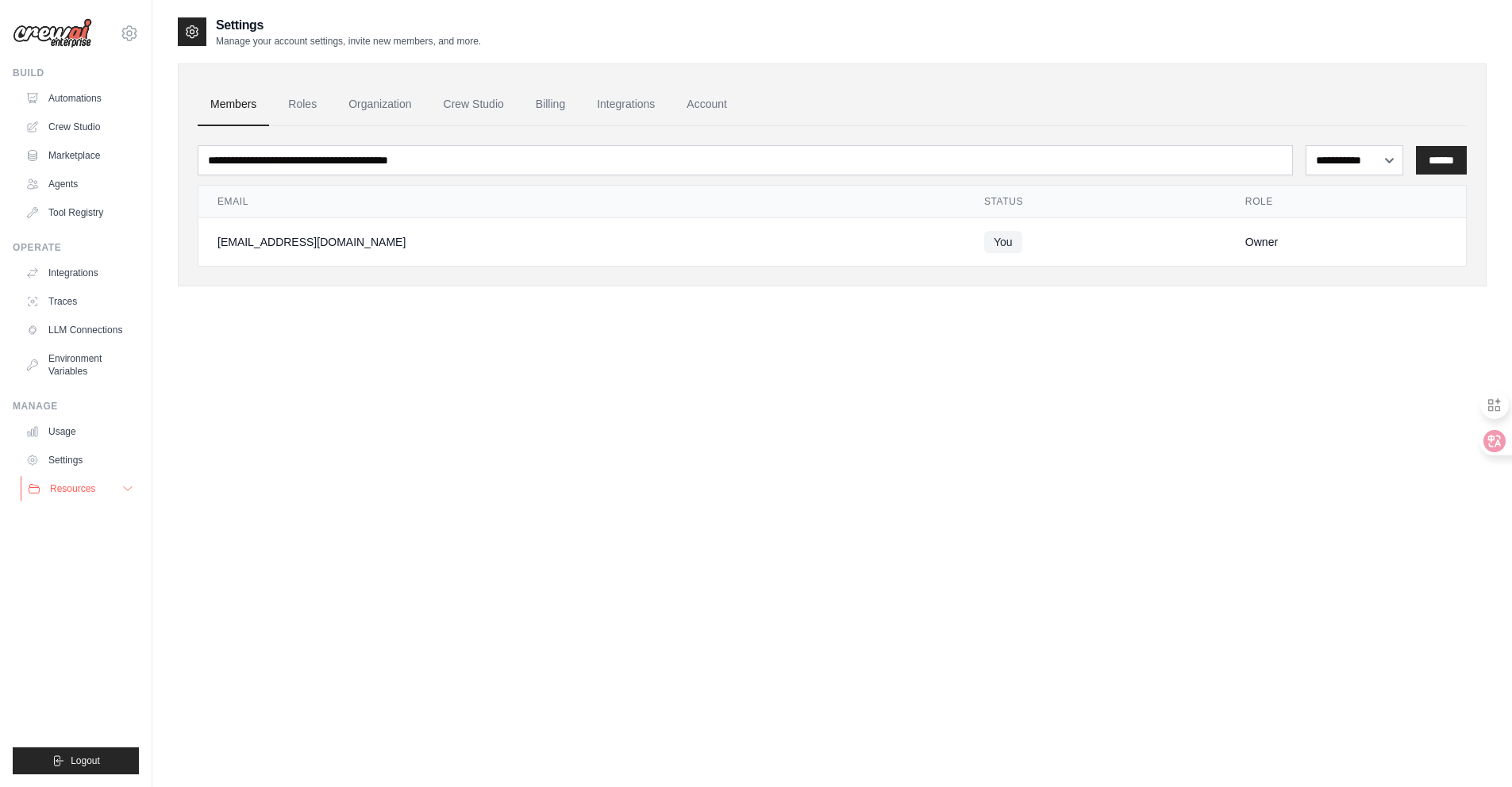
click at [69, 488] on span "Resources" at bounding box center [72, 489] width 45 height 12
click at [69, 97] on link "Automations" at bounding box center [80, 98] width 120 height 26
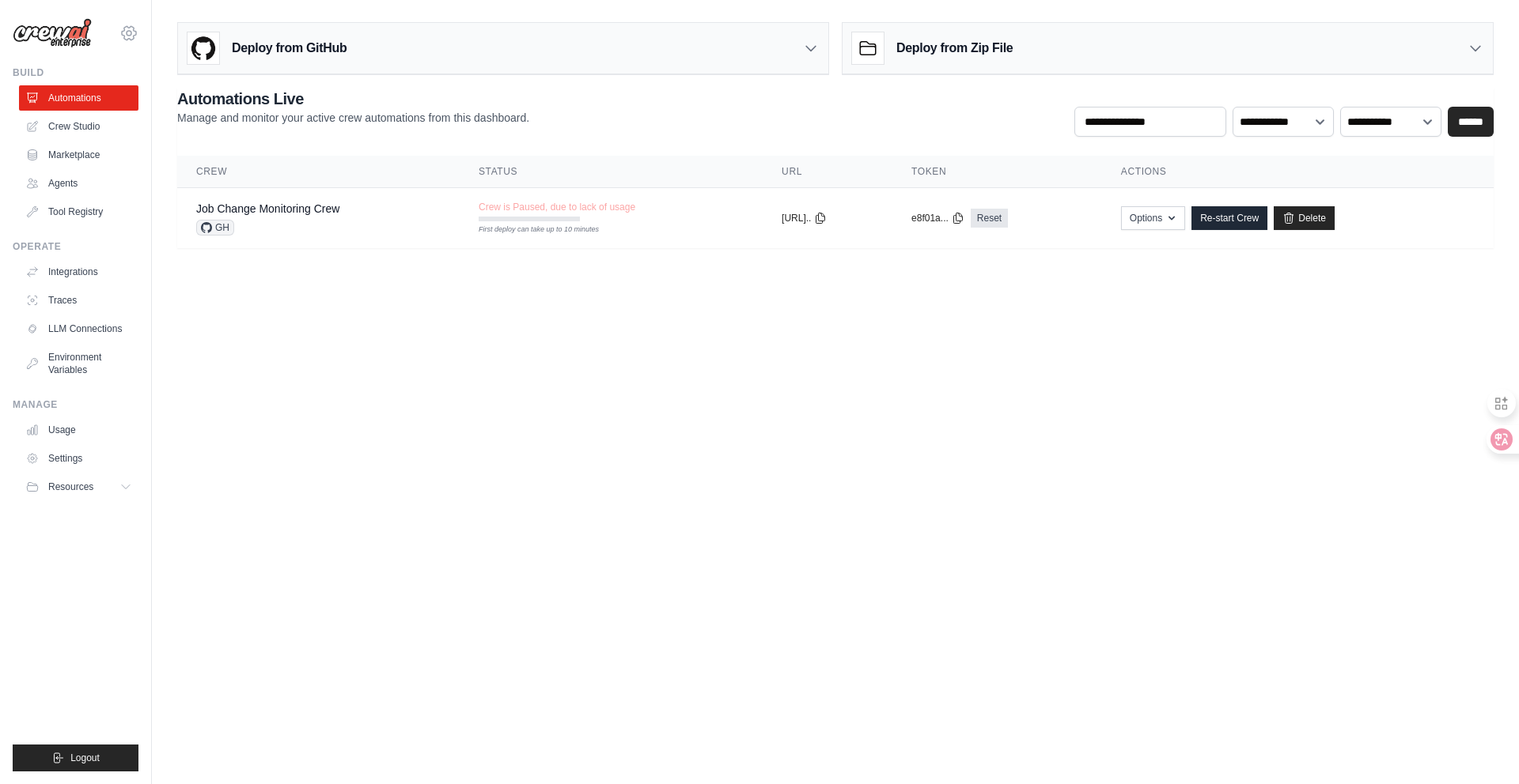
click at [125, 31] on icon at bounding box center [129, 33] width 19 height 19
click at [117, 109] on link "Settings" at bounding box center [129, 107] width 139 height 28
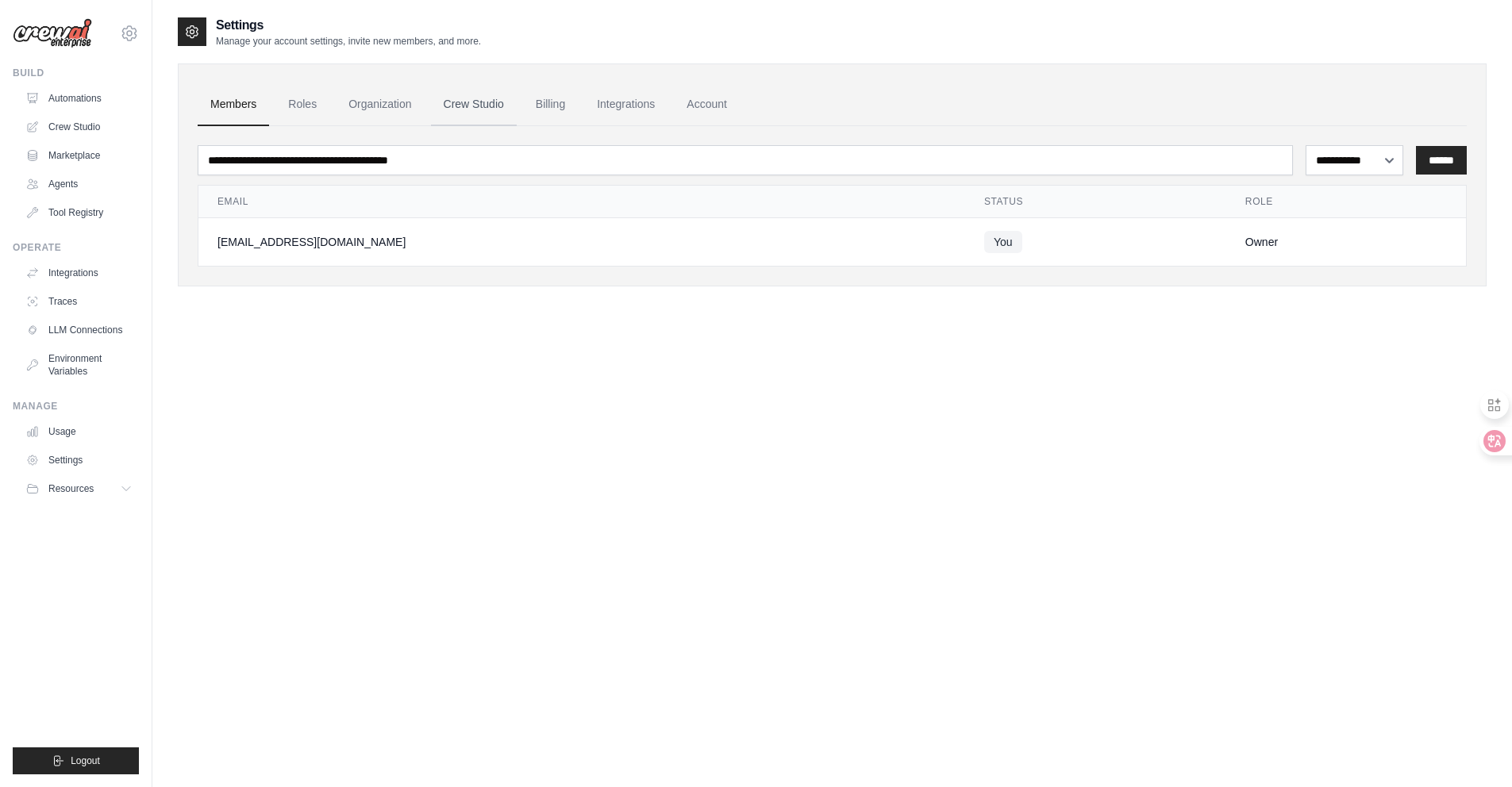
click at [467, 105] on link "Crew Studio" at bounding box center [473, 105] width 85 height 43
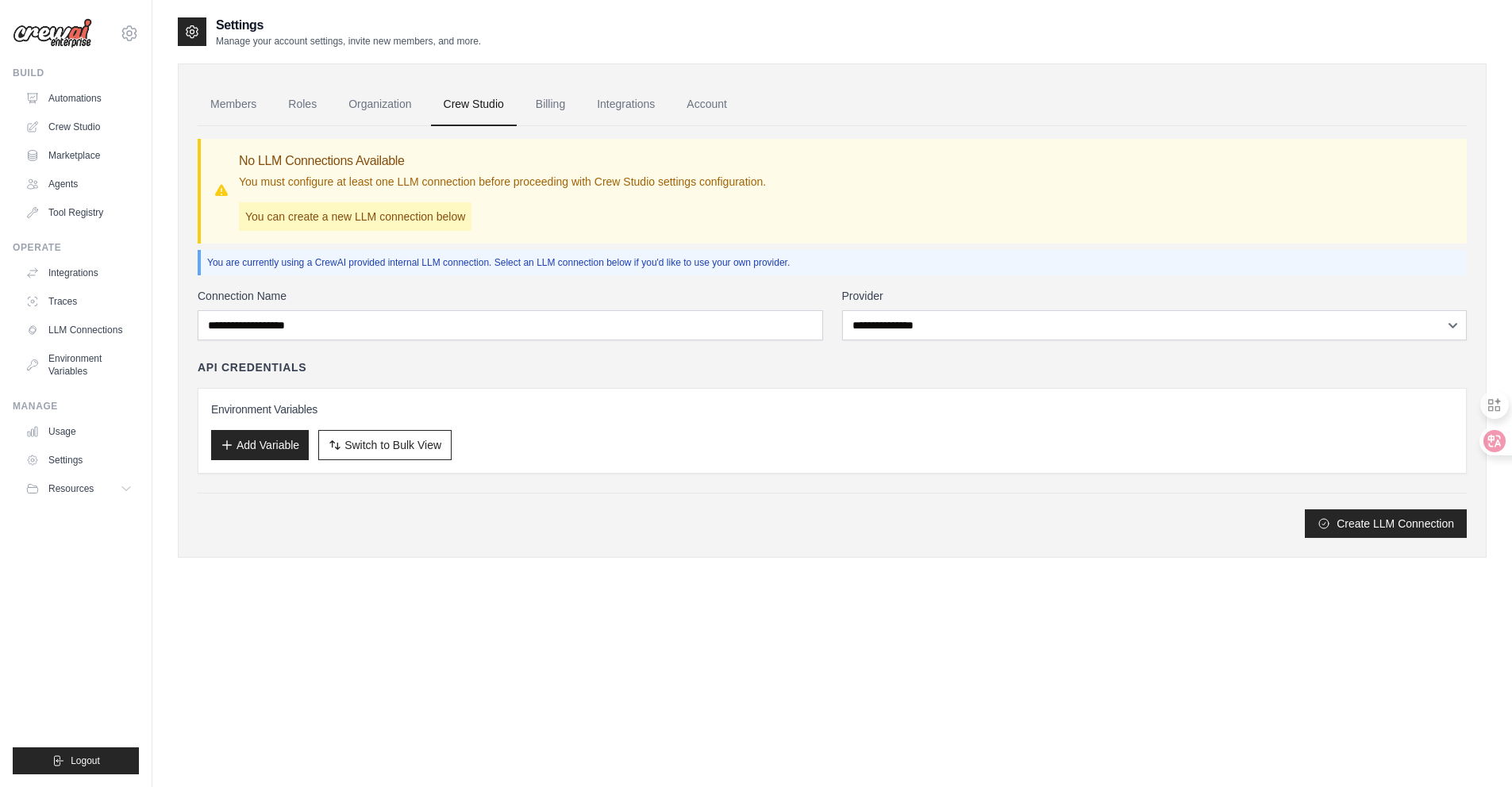
click at [572, 103] on link "Billing" at bounding box center [551, 105] width 55 height 43
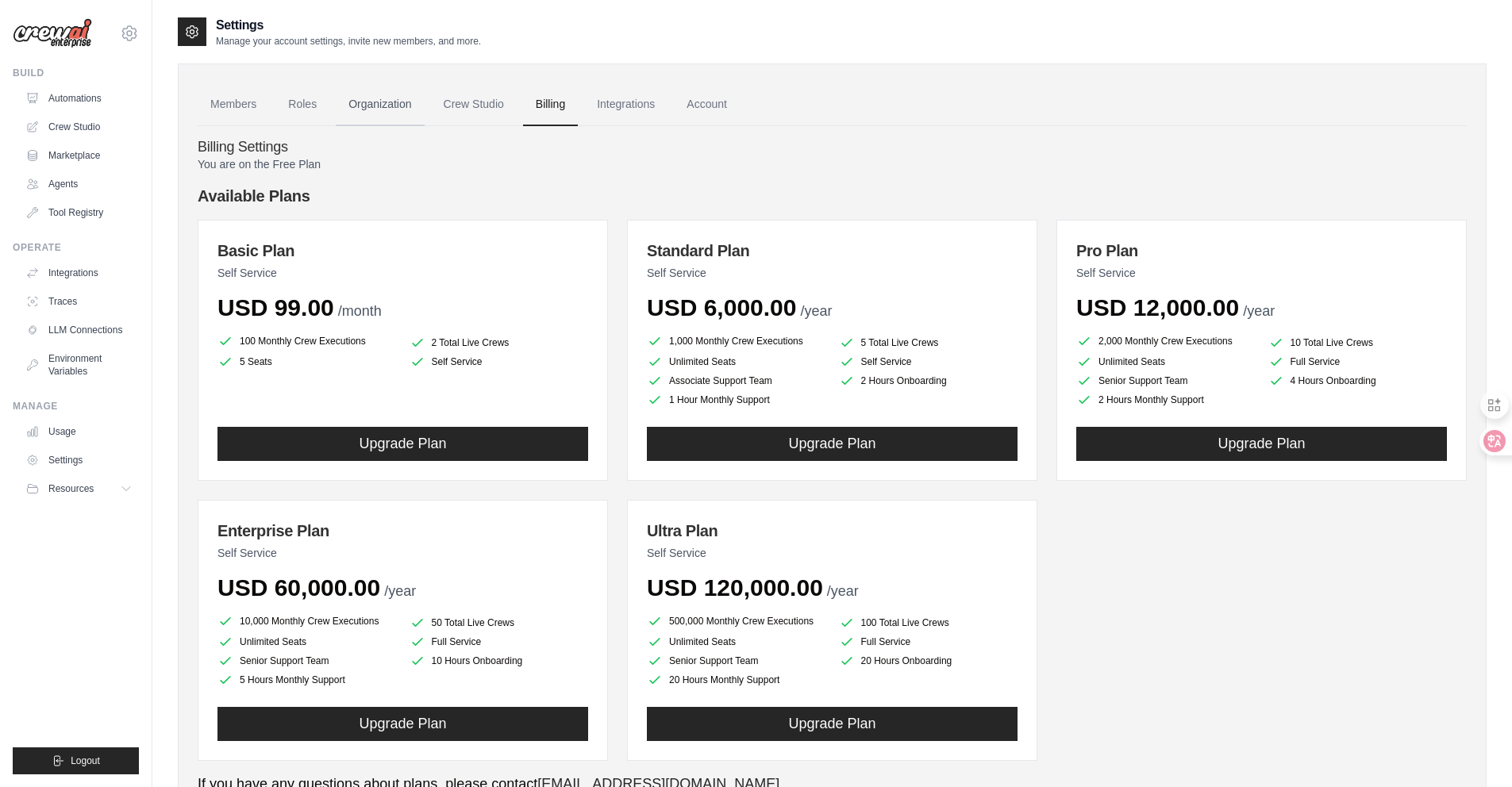
click at [354, 100] on link "Organization" at bounding box center [380, 105] width 88 height 43
